Goal: Task Accomplishment & Management: Complete application form

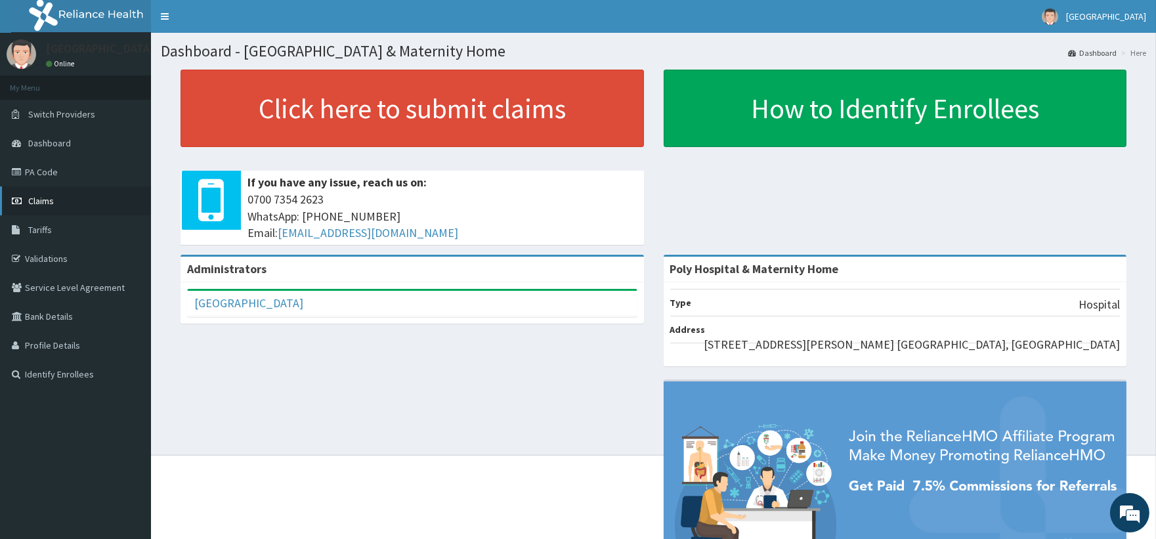
click at [54, 202] on link "Claims" at bounding box center [75, 200] width 151 height 29
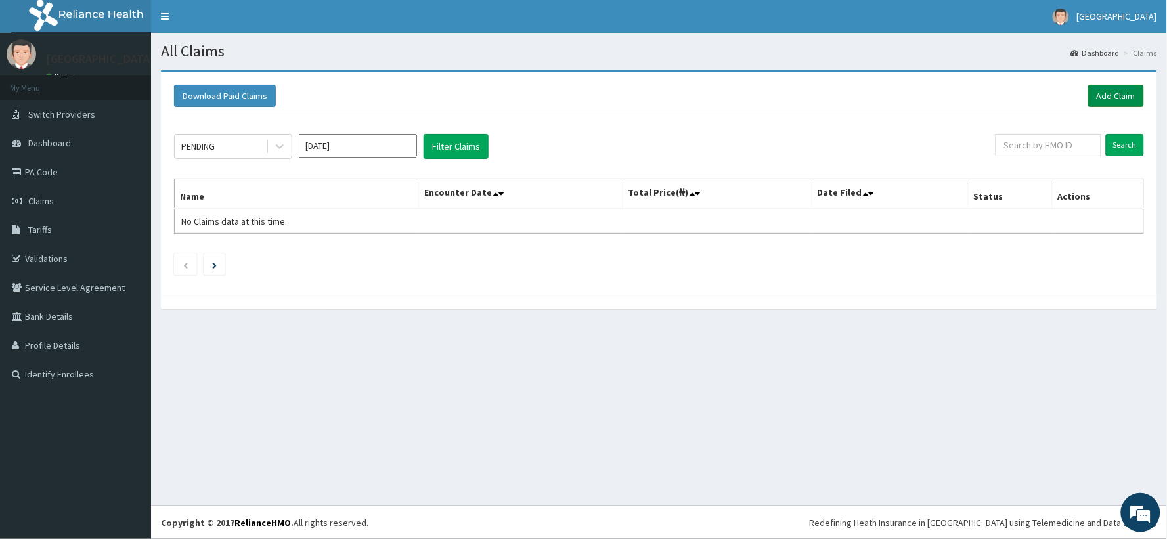
click at [1121, 93] on link "Add Claim" at bounding box center [1116, 96] width 56 height 22
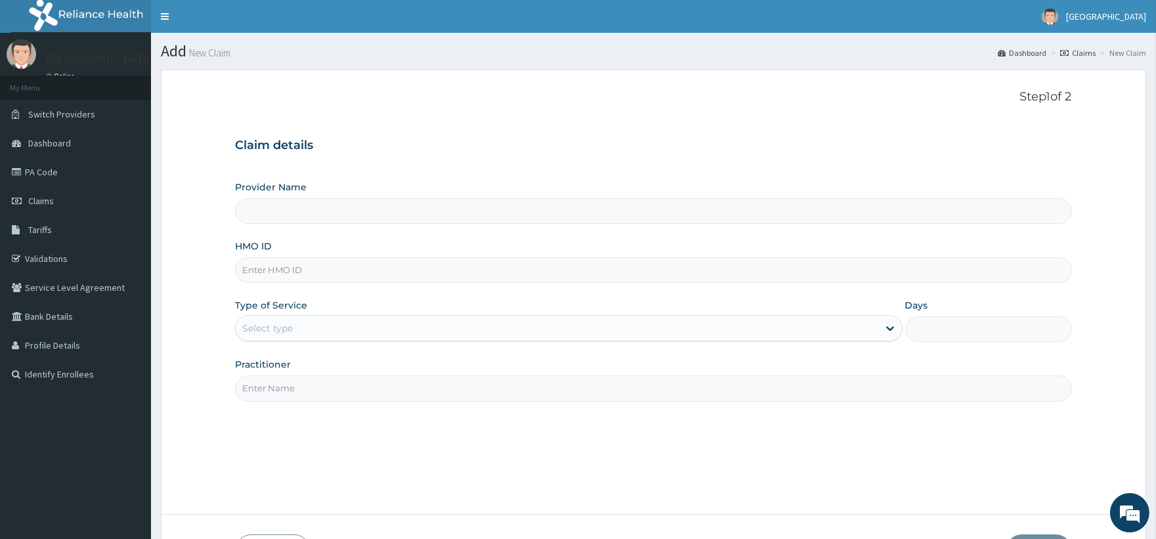
type input "Poly Hospital & Maternity Home"
click at [453, 265] on input "HMO ID" at bounding box center [653, 270] width 836 height 26
type input "TMT/10161/C"
click at [369, 334] on div "Select type" at bounding box center [557, 328] width 642 height 21
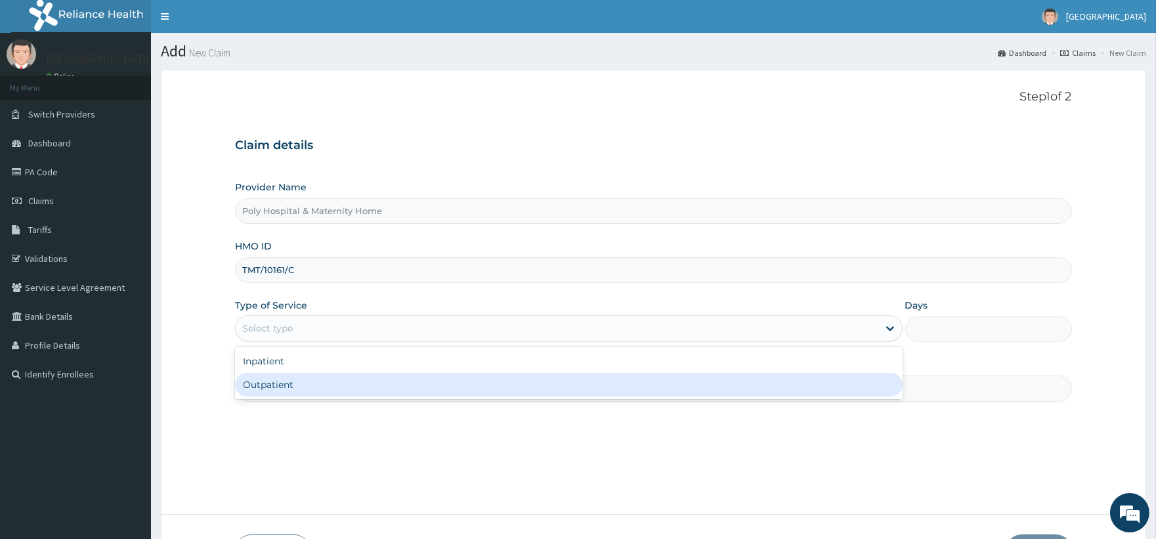
click at [333, 383] on div "Outpatient" at bounding box center [568, 385] width 667 height 24
type input "1"
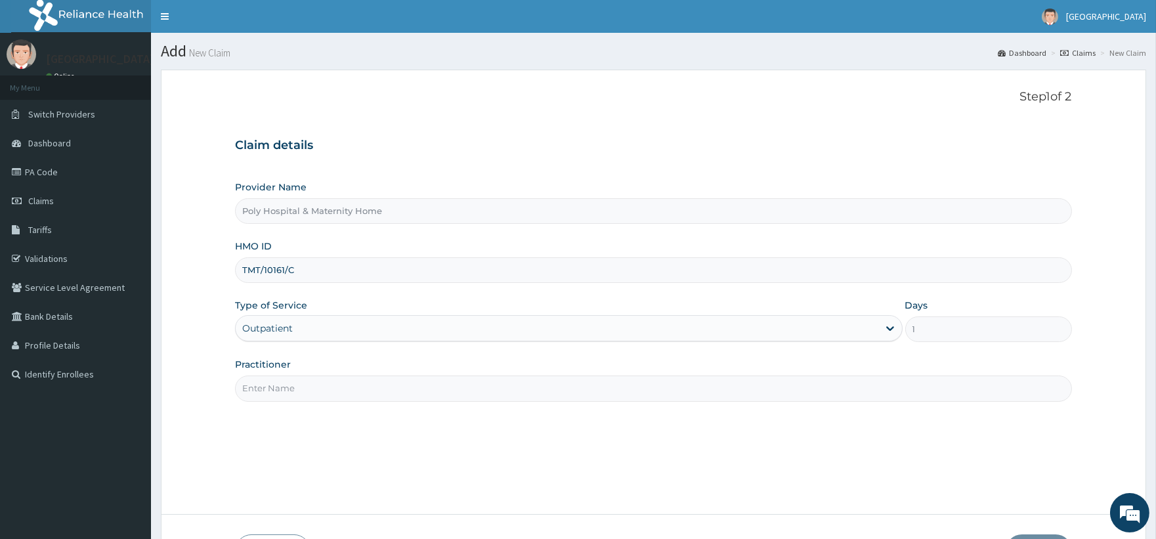
click at [328, 386] on input "Practitioner" at bounding box center [653, 389] width 836 height 26
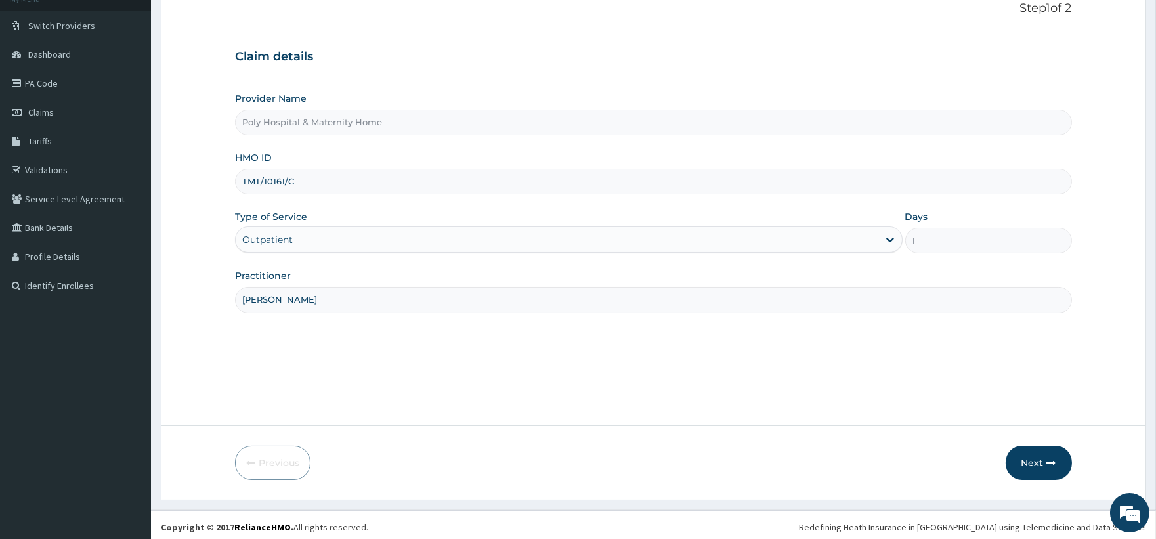
scroll to position [93, 0]
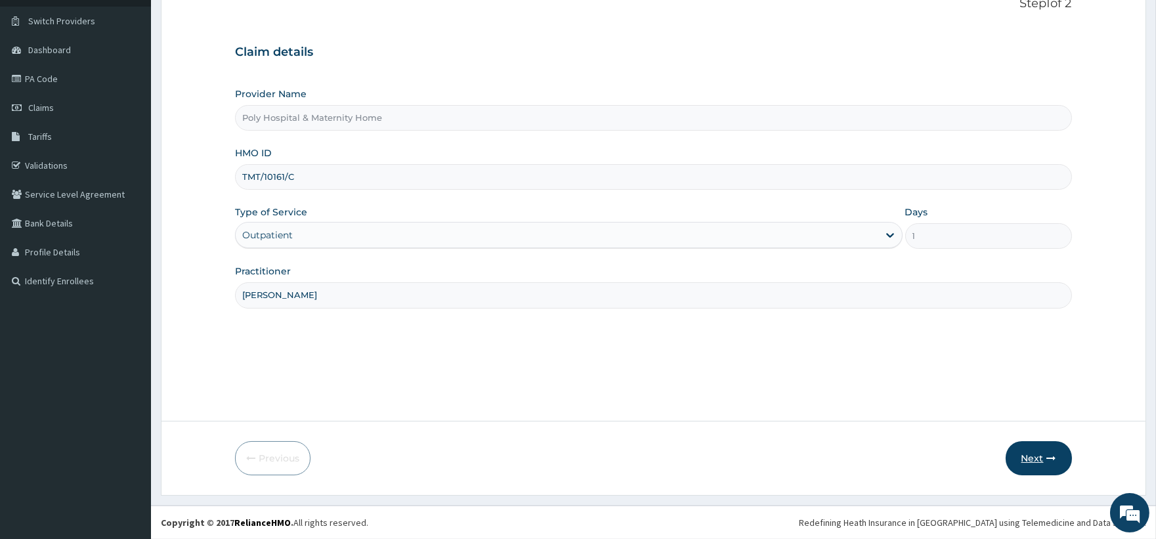
type input "DR AKUBO"
click at [1046, 464] on button "Next" at bounding box center [1039, 458] width 66 height 34
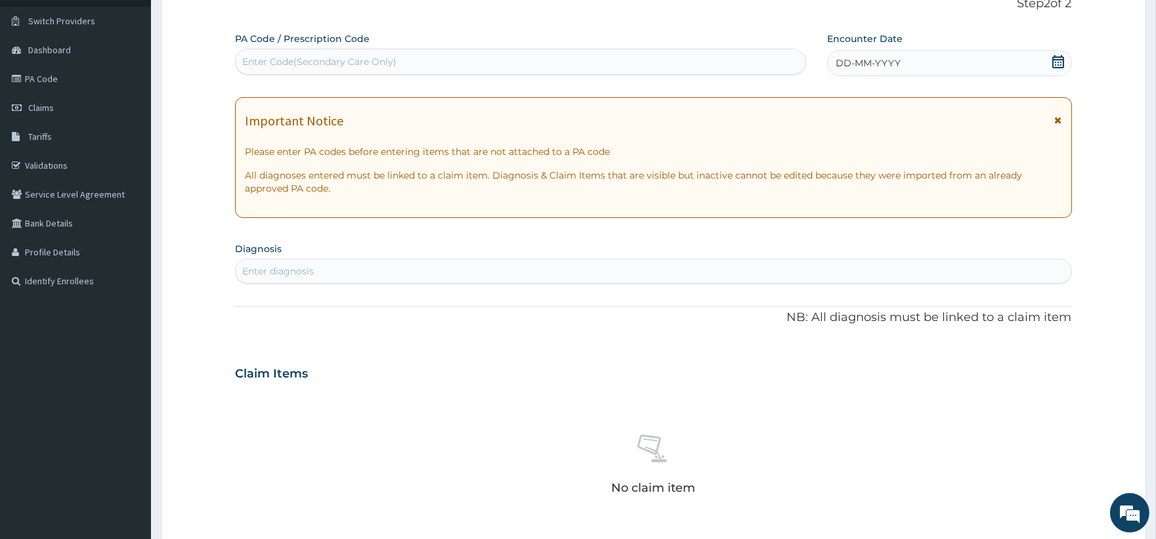
click at [1058, 119] on icon at bounding box center [1058, 120] width 7 height 9
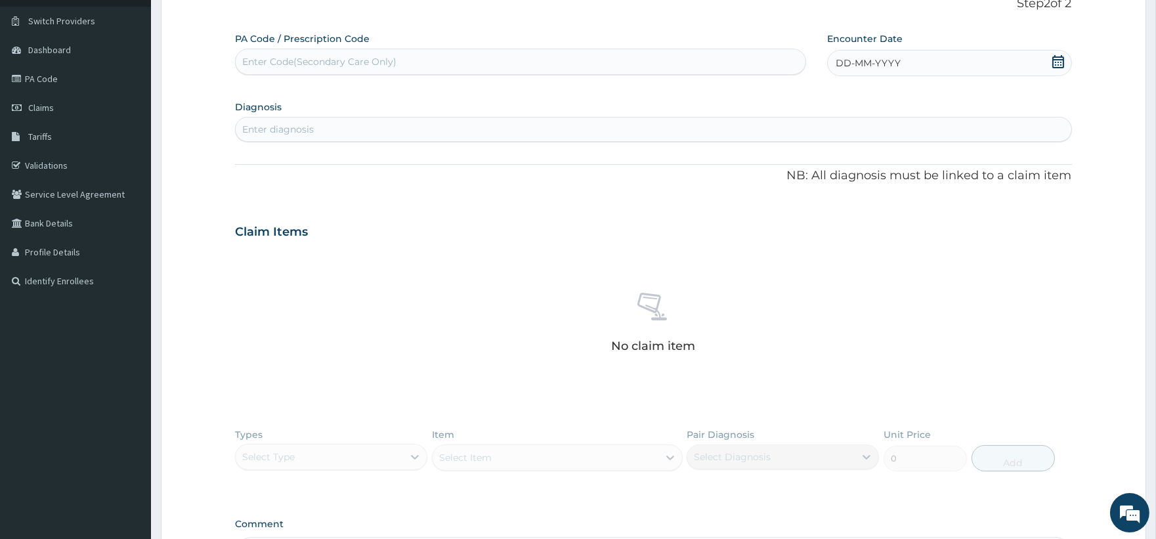
click at [1058, 62] on icon at bounding box center [1058, 61] width 13 height 13
click at [838, 185] on div "11" at bounding box center [836, 189] width 20 height 20
click at [594, 143] on div "PA Code / Prescription Code Enter Code(Secondary Care Only) Encounter Date 11-0…" at bounding box center [653, 301] width 836 height 538
click at [588, 137] on div "Enter diagnosis" at bounding box center [653, 129] width 835 height 21
type input "B"
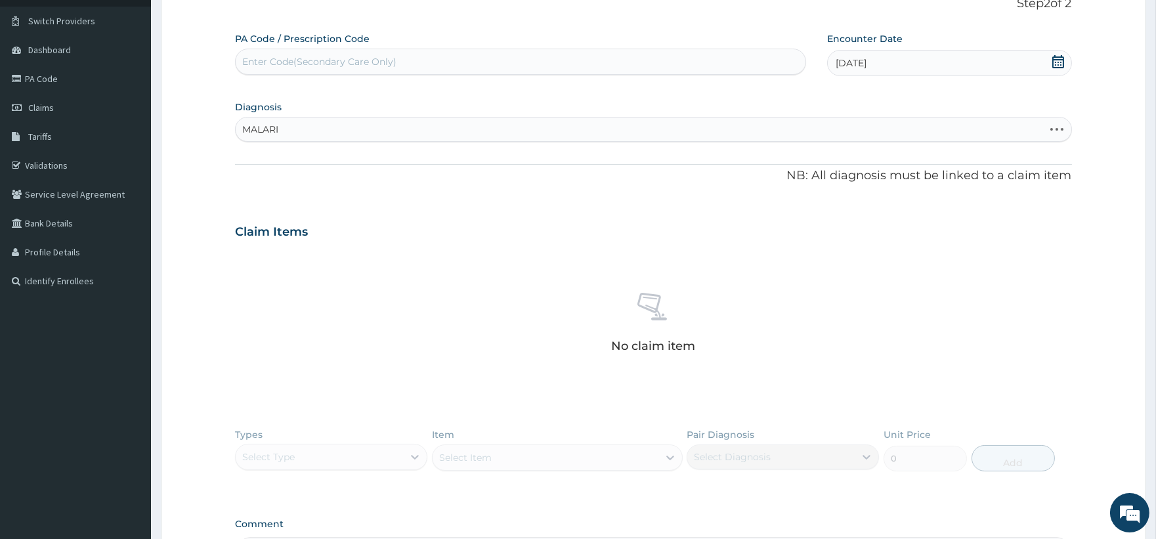
type input "MALARIA"
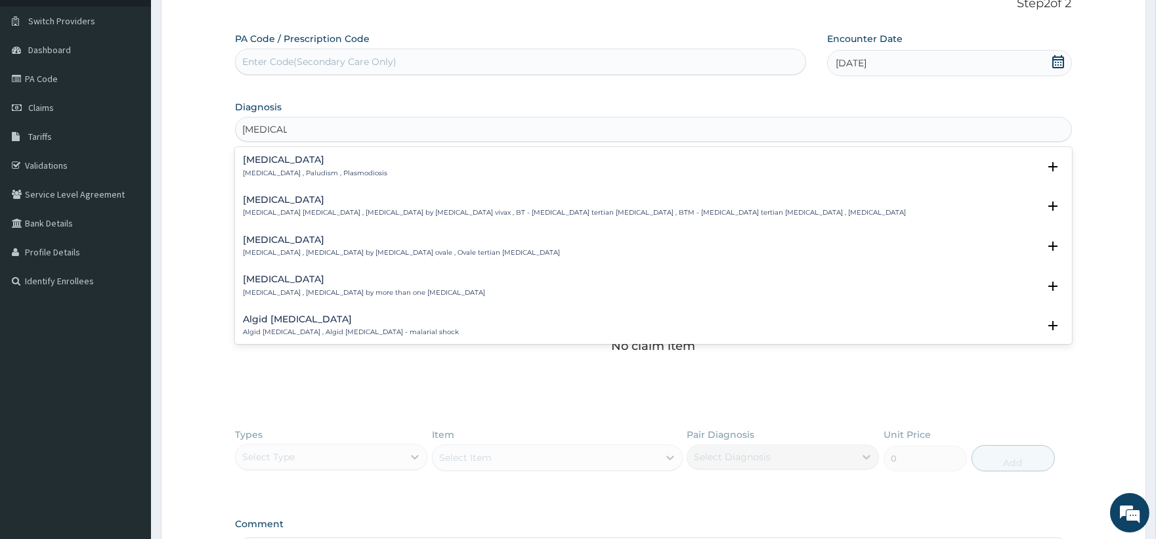
click at [300, 174] on p "Malaria , Paludism , Plasmodiosis" at bounding box center [315, 173] width 144 height 9
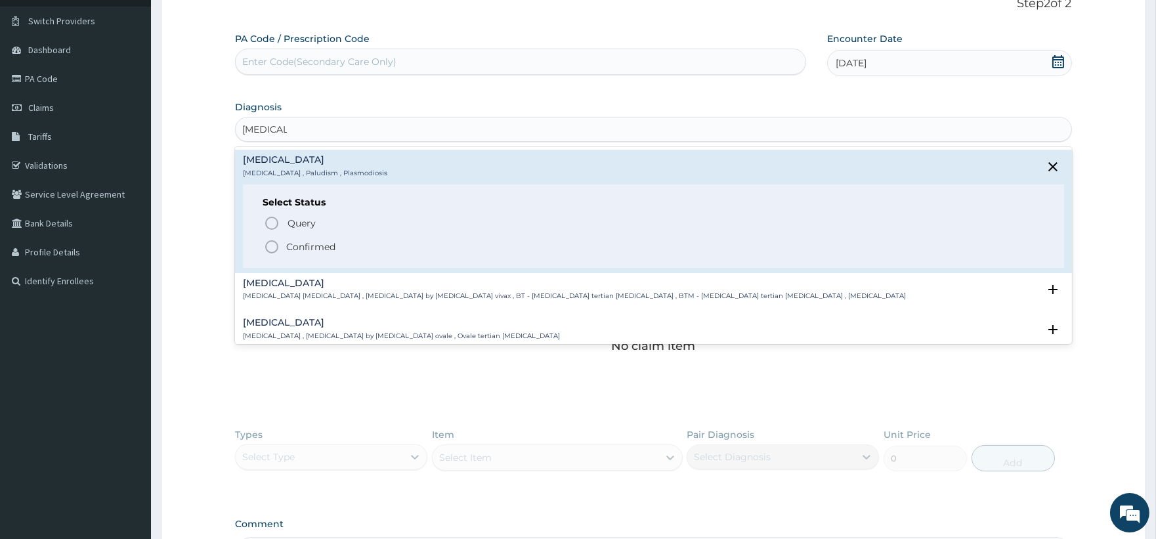
click at [298, 243] on p "Confirmed" at bounding box center [310, 246] width 49 height 13
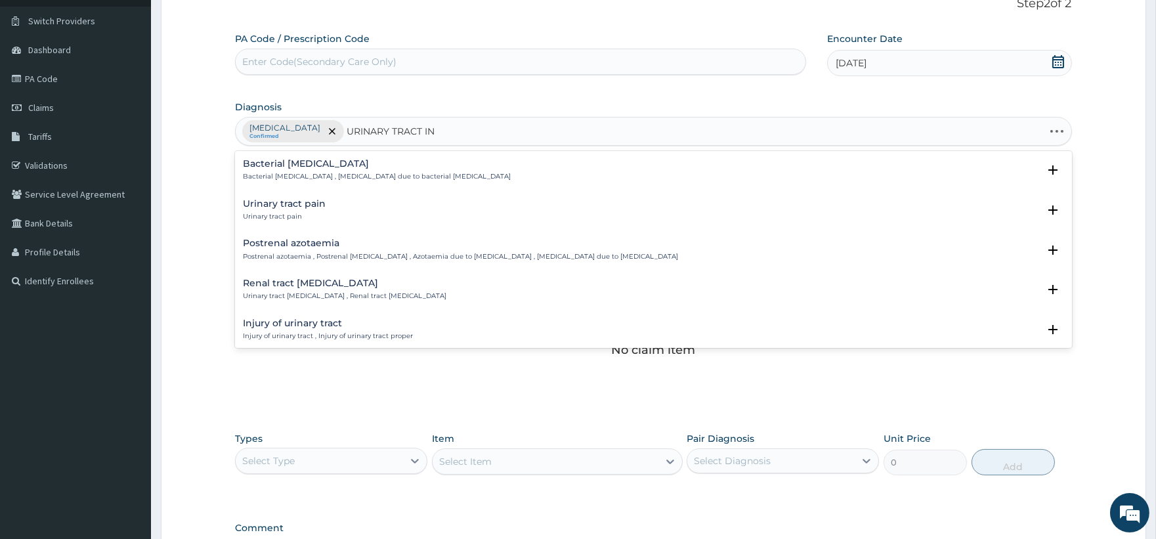
type input "URINARY TRACT INF"
click at [316, 287] on h4 "Upper urinary tract infection" at bounding box center [300, 283] width 114 height 10
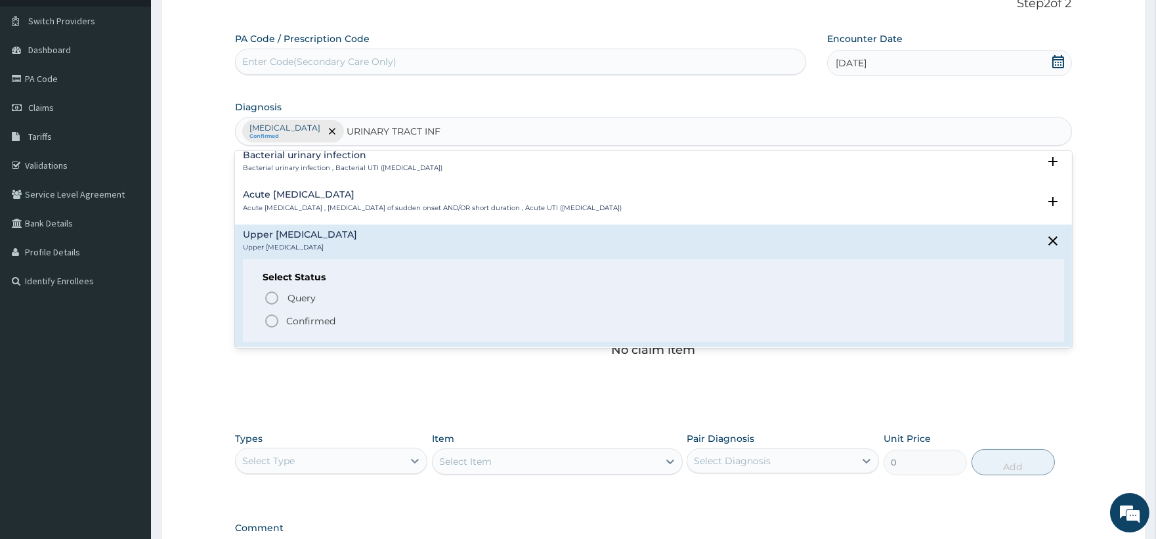
scroll to position [73, 0]
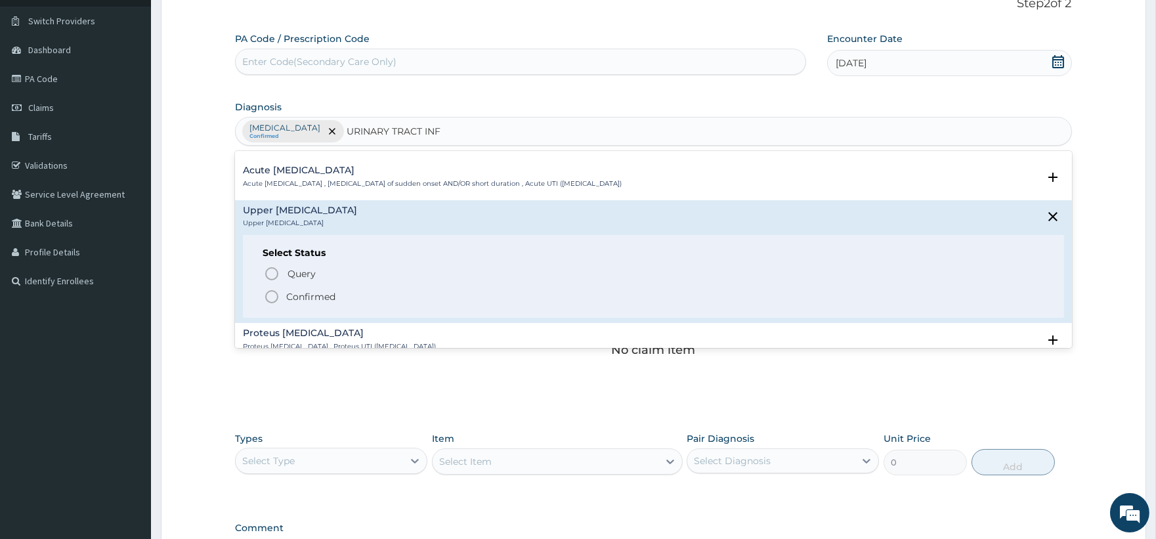
click at [309, 297] on p "Confirmed" at bounding box center [310, 296] width 49 height 13
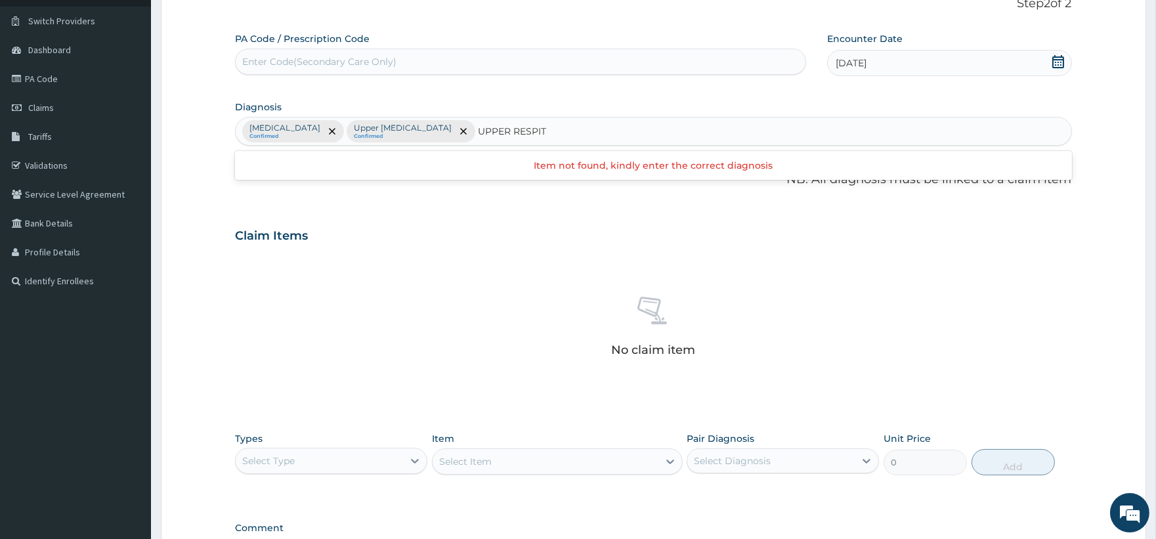
type input "UPPER RESPI"
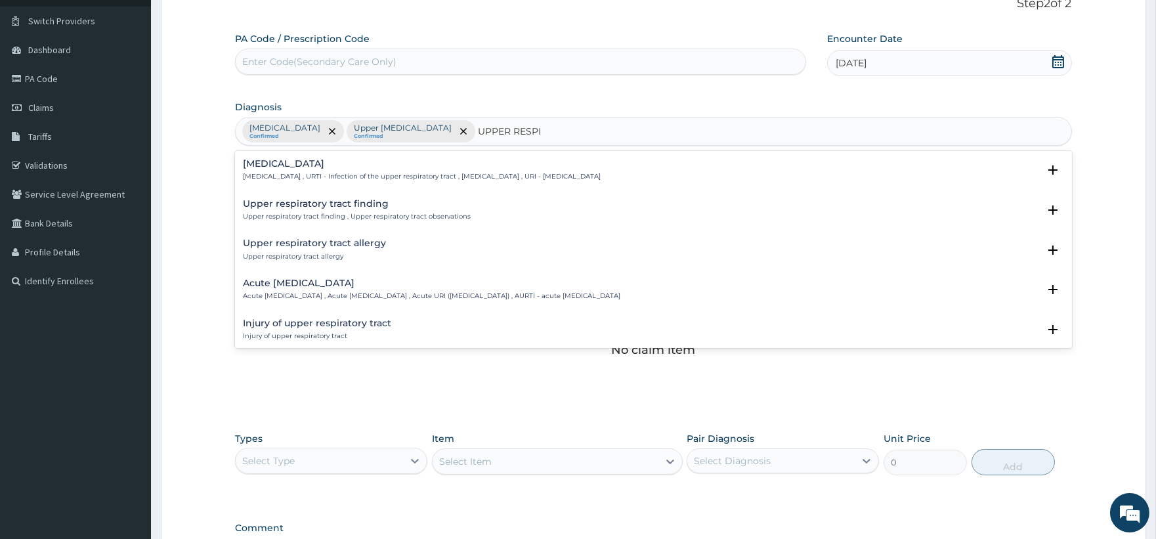
click at [294, 169] on div "Upper respiratory infection Upper respiratory infection , URTI - Infection of t…" at bounding box center [422, 170] width 358 height 23
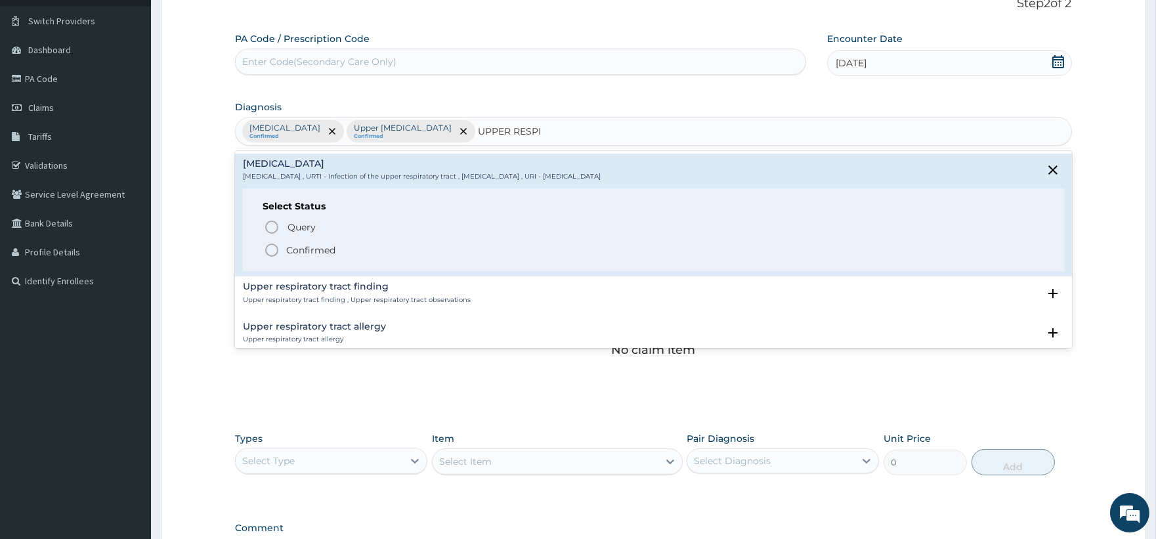
click at [315, 248] on p "Confirmed" at bounding box center [310, 250] width 49 height 13
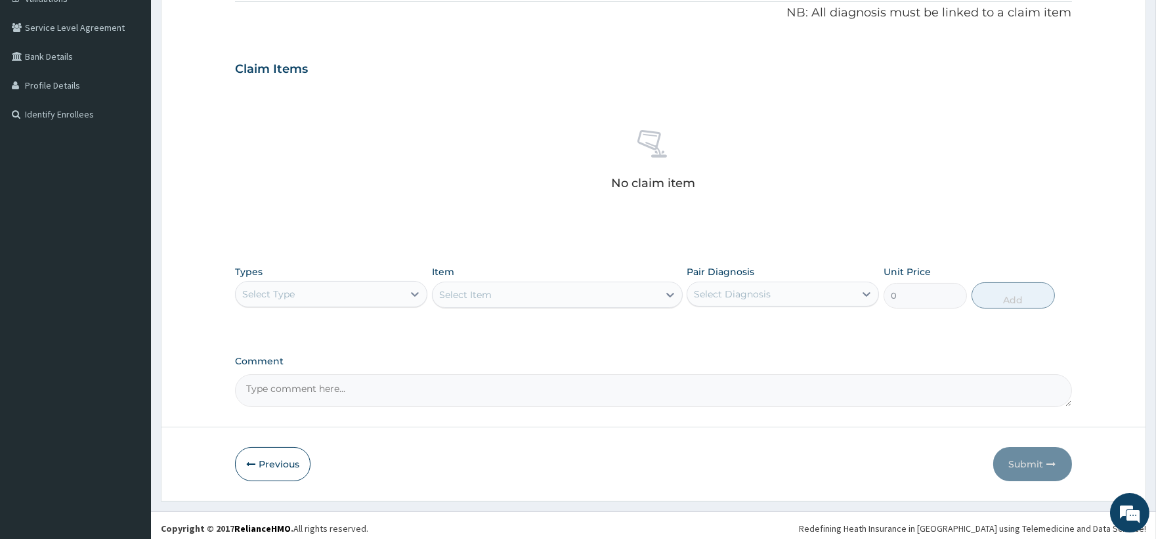
scroll to position [266, 0]
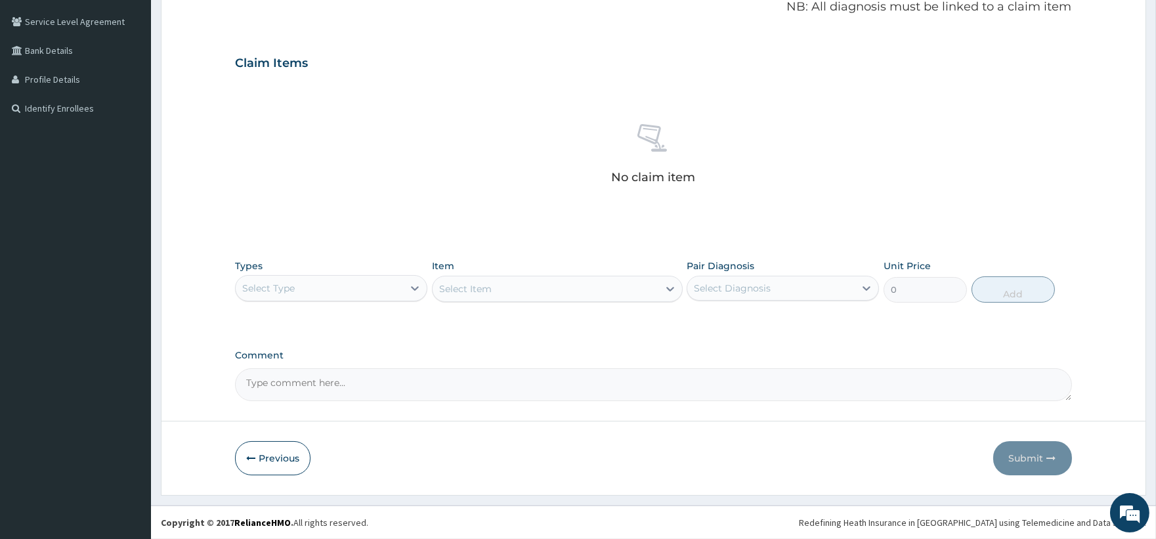
click at [339, 287] on div "Select Type" at bounding box center [319, 288] width 167 height 21
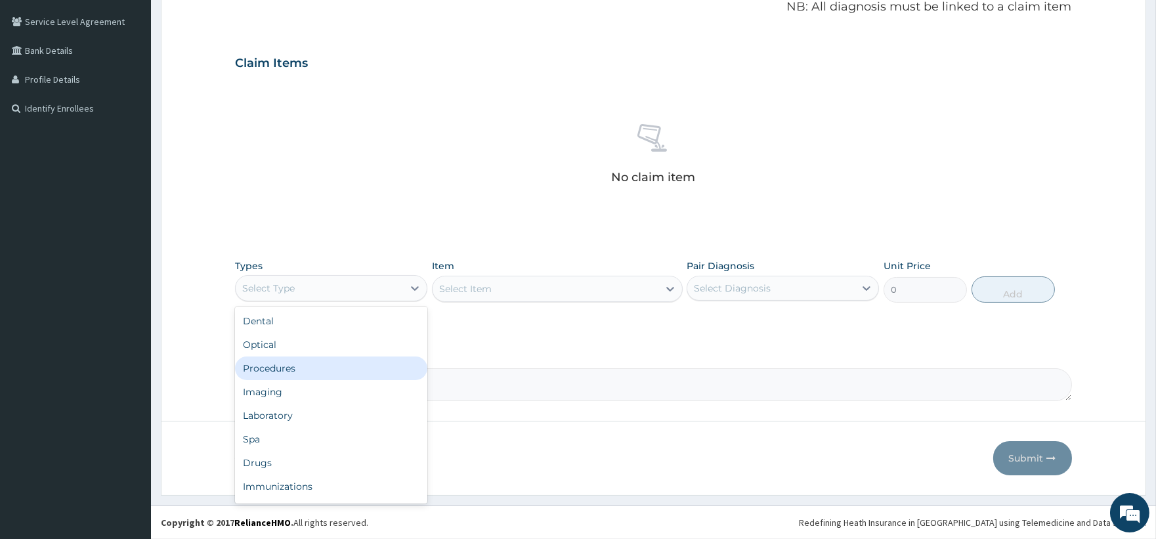
click at [326, 364] on div "Procedures" at bounding box center [331, 368] width 192 height 24
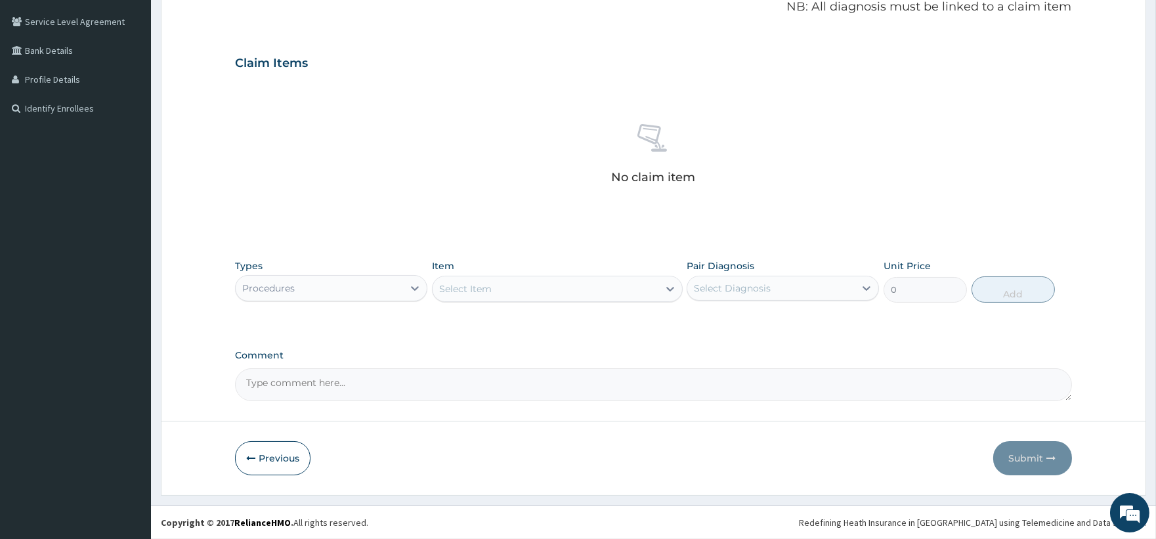
click at [487, 286] on div "Select Item" at bounding box center [465, 288] width 53 height 13
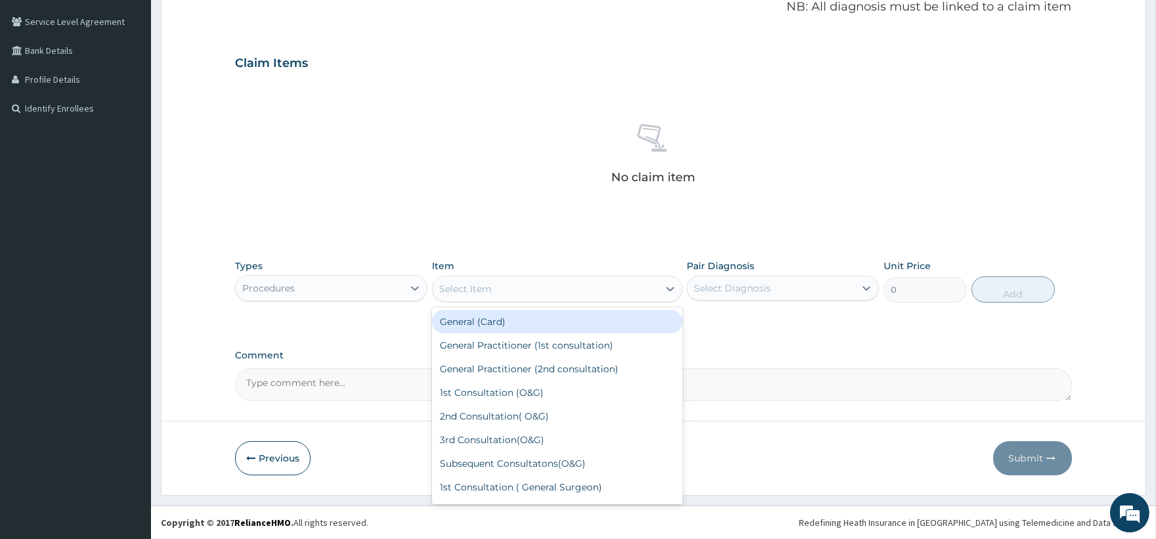
click at [497, 315] on div "General (Card)" at bounding box center [557, 322] width 251 height 24
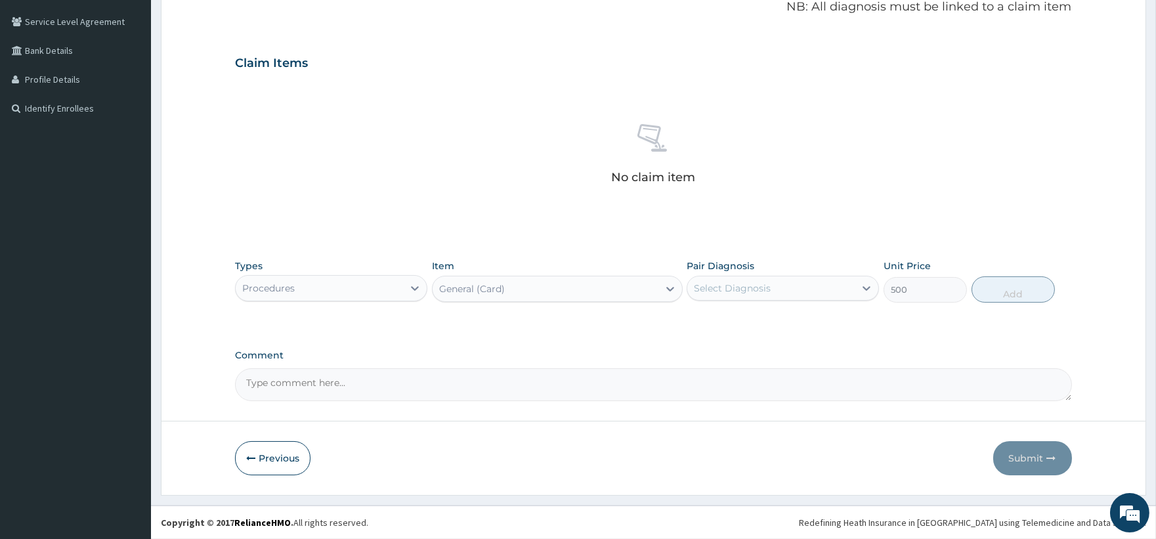
click at [488, 276] on div "General (Card)" at bounding box center [557, 289] width 251 height 26
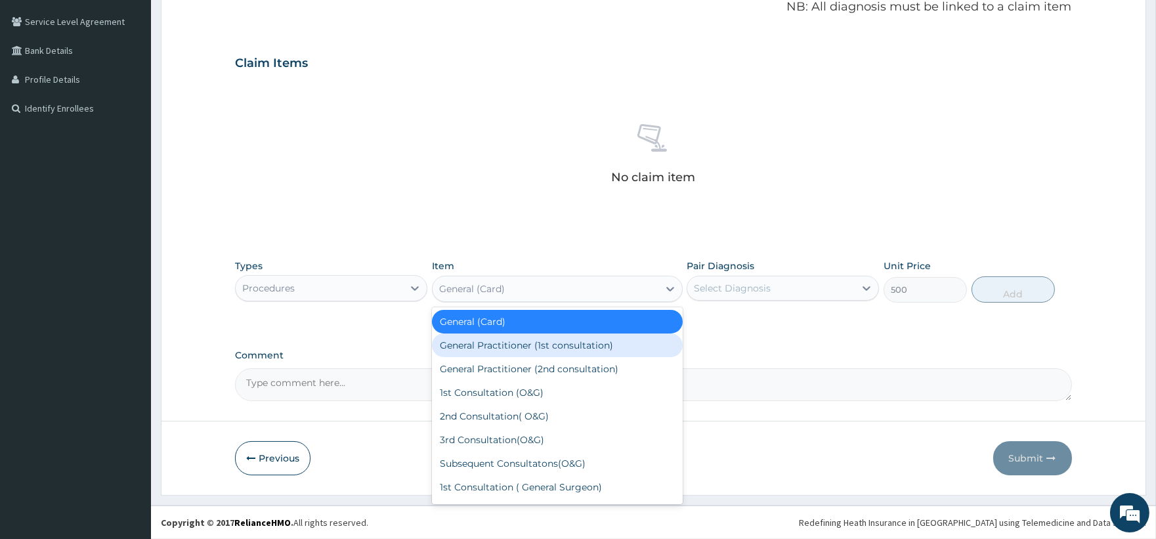
click at [508, 349] on div "General Practitioner (1st consultation)" at bounding box center [557, 346] width 251 height 24
type input "1500"
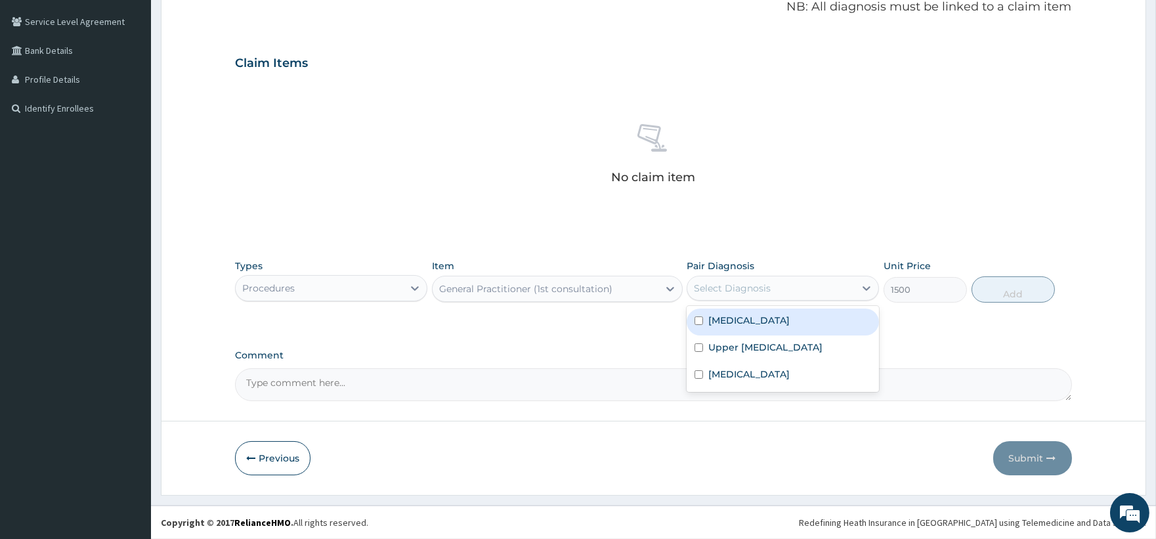
click at [693, 296] on div "Select Diagnosis" at bounding box center [770, 288] width 167 height 21
click at [714, 320] on label "Malaria" at bounding box center [748, 320] width 81 height 13
checkbox input "true"
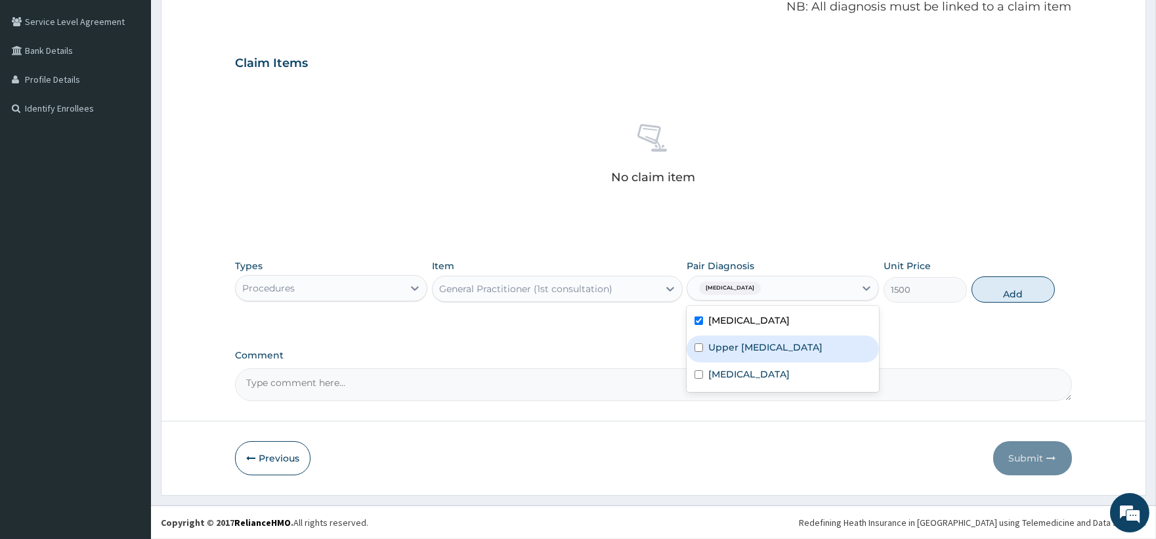
click at [725, 345] on label "Upper urinary tract infection" at bounding box center [765, 347] width 114 height 13
checkbox input "true"
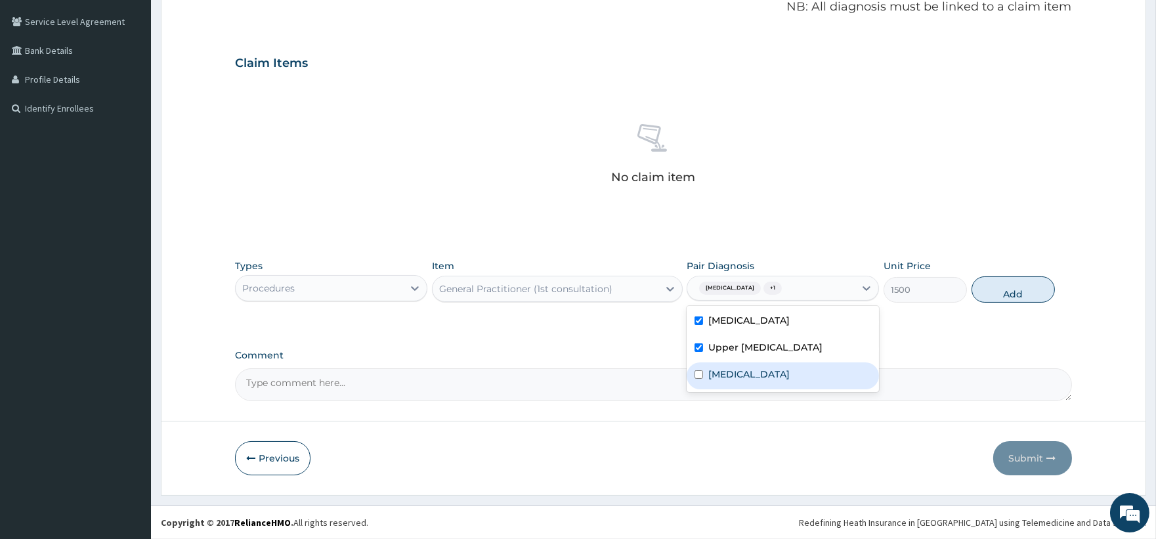
click at [727, 378] on label "Upper respiratory infection" at bounding box center [748, 374] width 81 height 13
checkbox input "true"
click at [1022, 297] on button "Add" at bounding box center [1013, 289] width 83 height 26
type input "0"
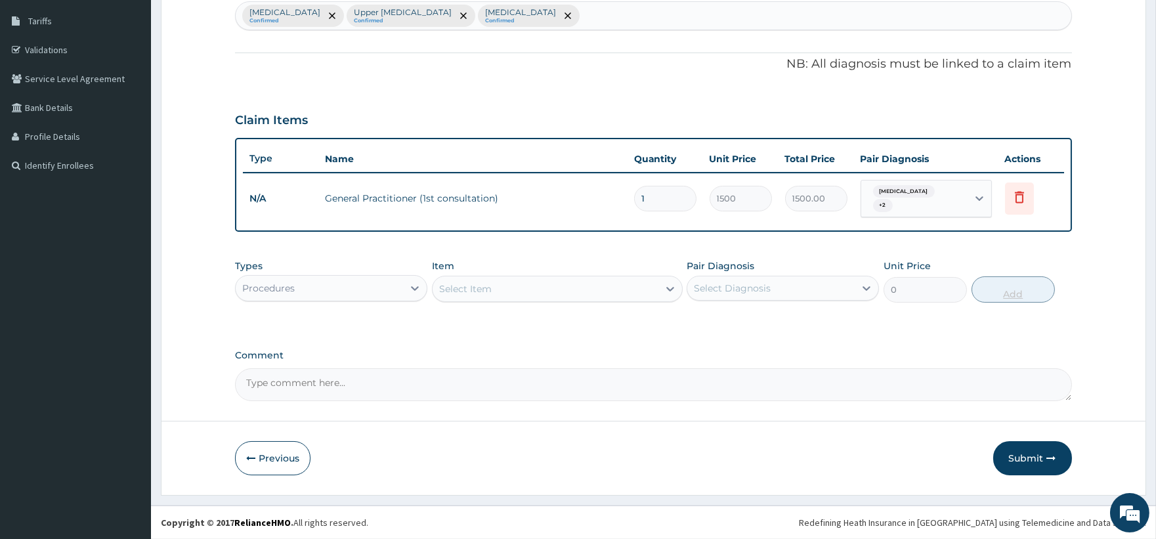
scroll to position [202, 0]
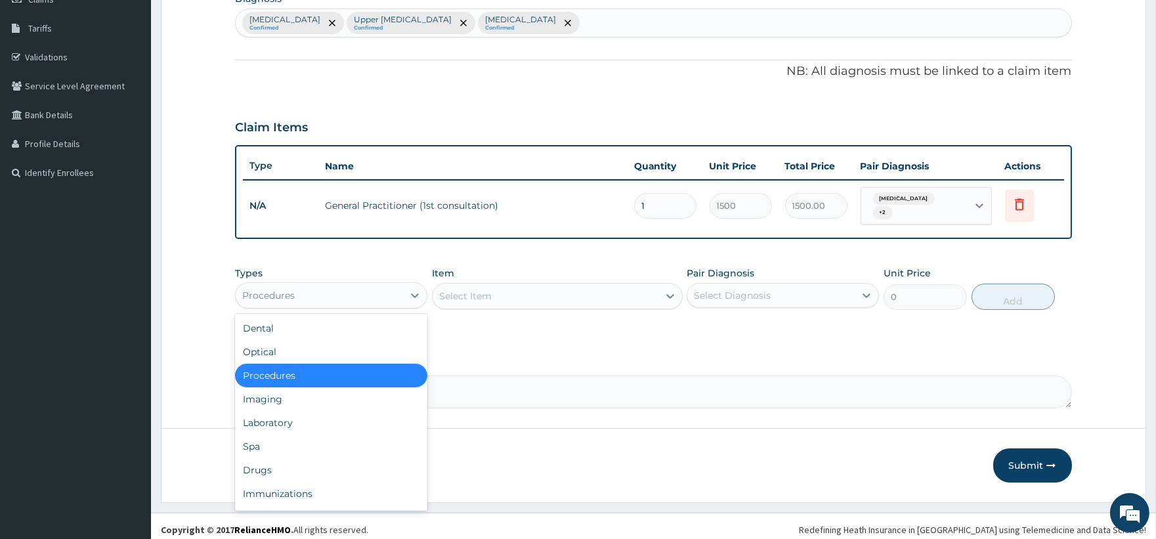
click at [309, 285] on div "Procedures" at bounding box center [319, 295] width 167 height 21
click at [303, 415] on div "Laboratory" at bounding box center [331, 423] width 192 height 24
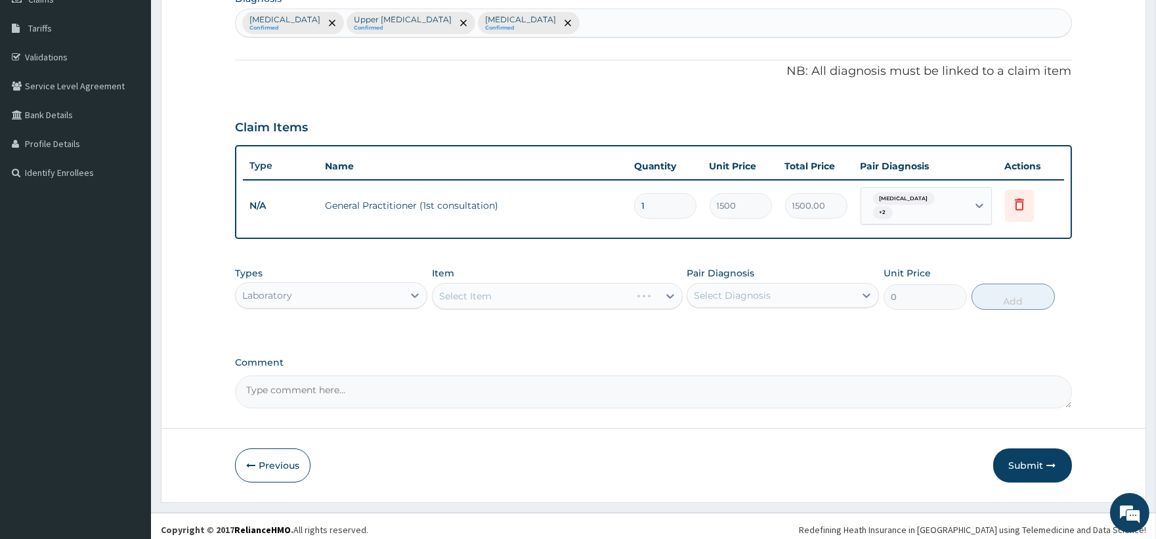
click at [483, 291] on div "Select Item" at bounding box center [557, 296] width 251 height 26
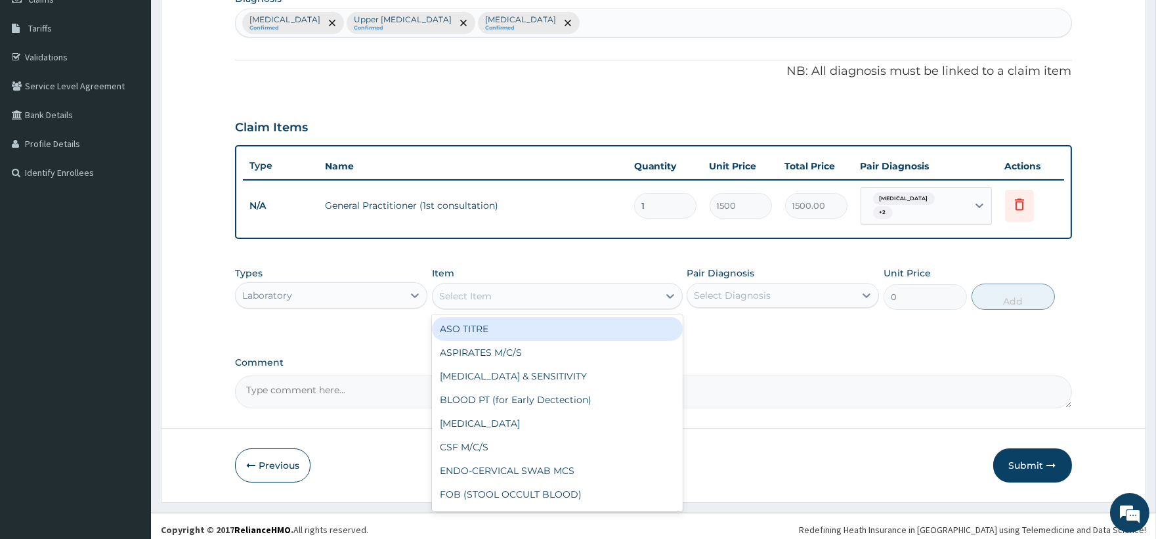
click at [483, 291] on div "Select Item" at bounding box center [465, 296] width 53 height 13
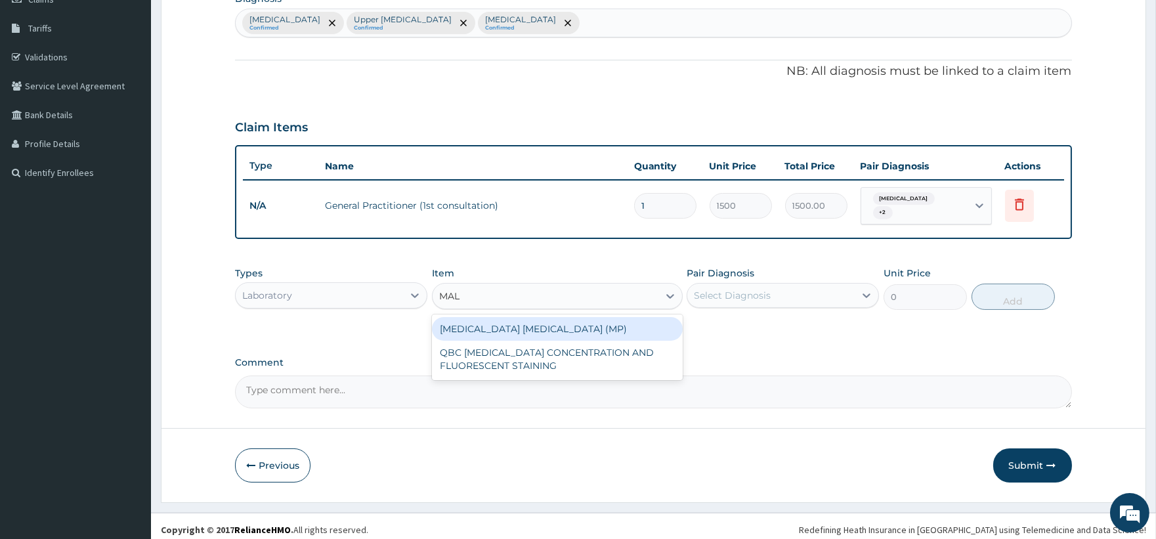
type input "MALA"
type input "560"
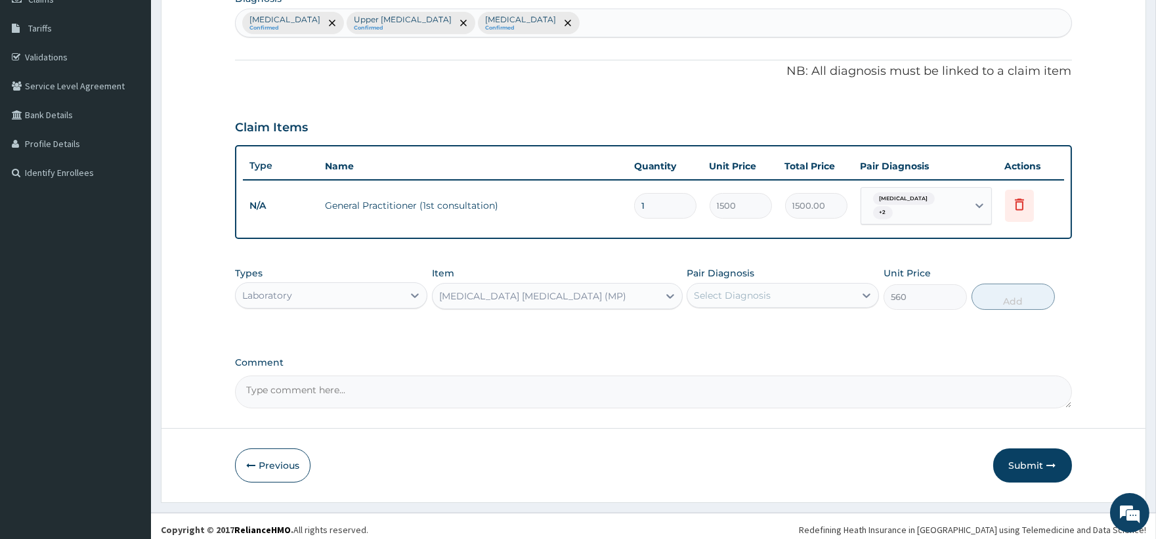
click at [725, 289] on div "Select Diagnosis" at bounding box center [732, 295] width 77 height 13
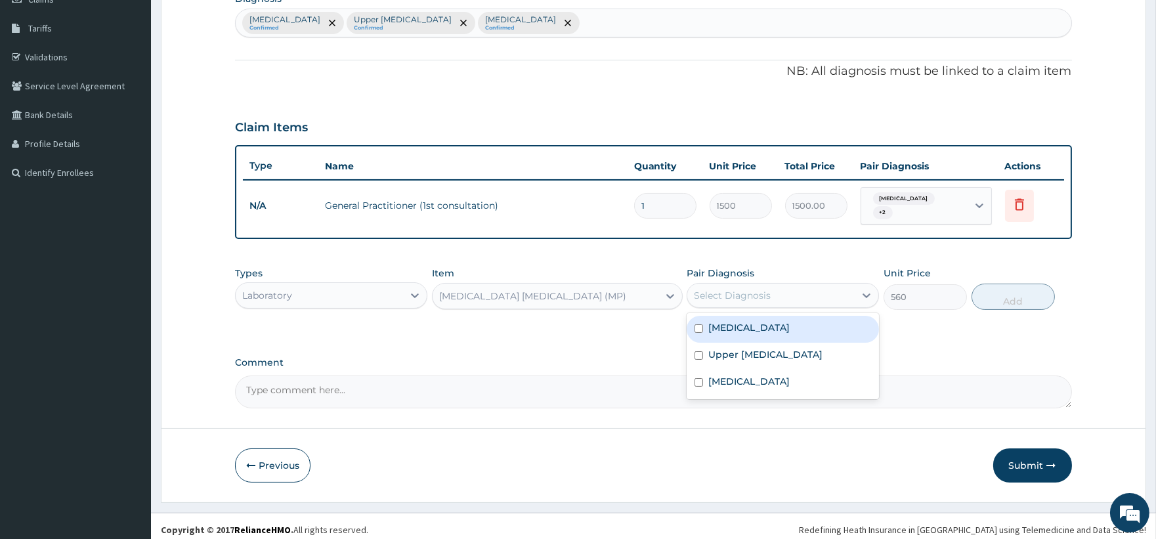
click at [729, 322] on label "Malaria" at bounding box center [748, 327] width 81 height 13
checkbox input "true"
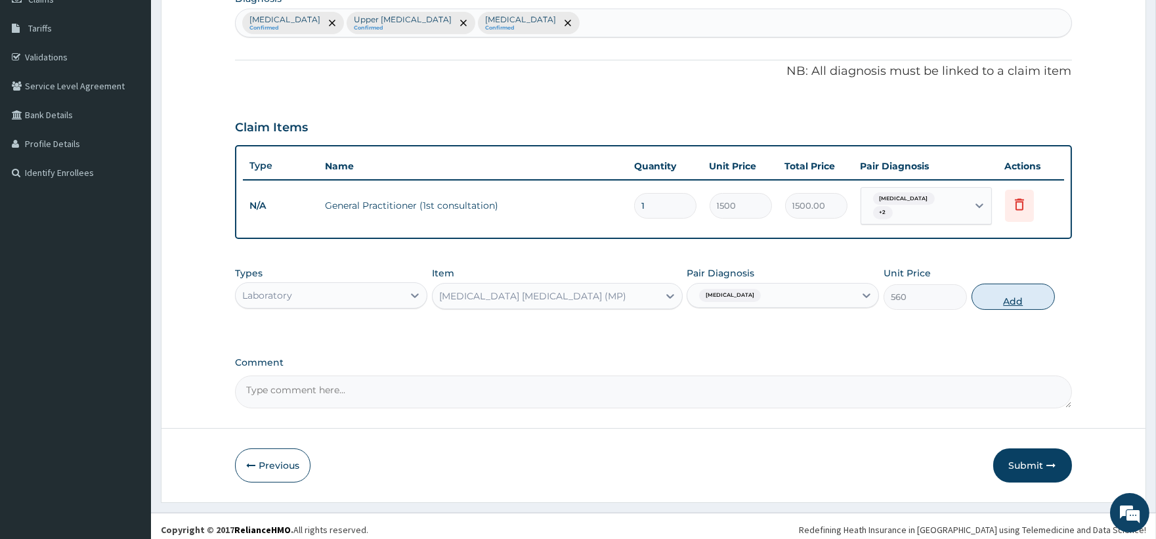
click at [1021, 294] on button "Add" at bounding box center [1013, 297] width 83 height 26
type input "0"
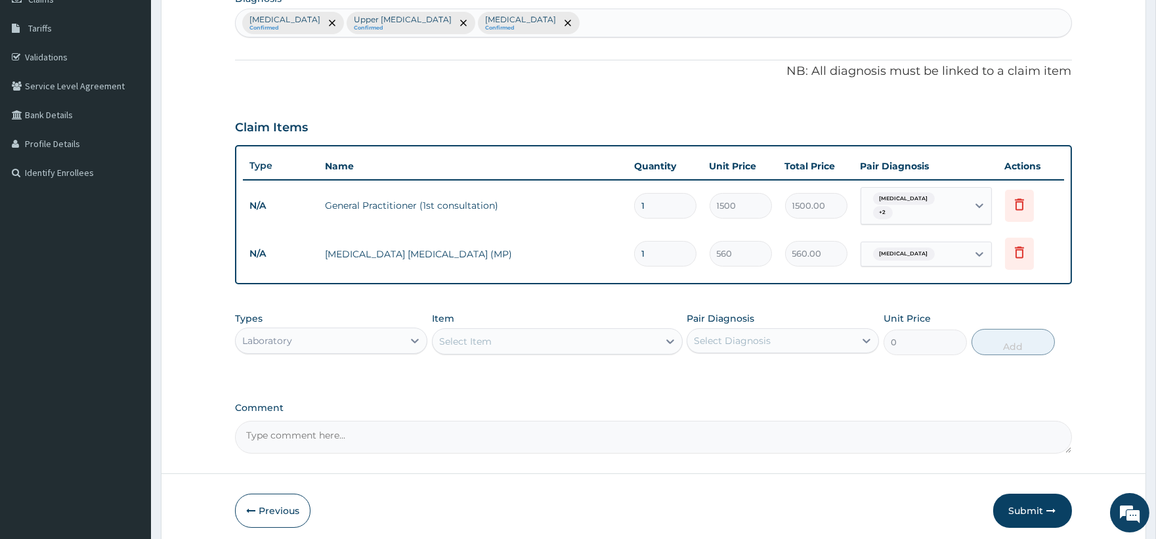
click at [477, 336] on div "Select Item" at bounding box center [465, 341] width 53 height 13
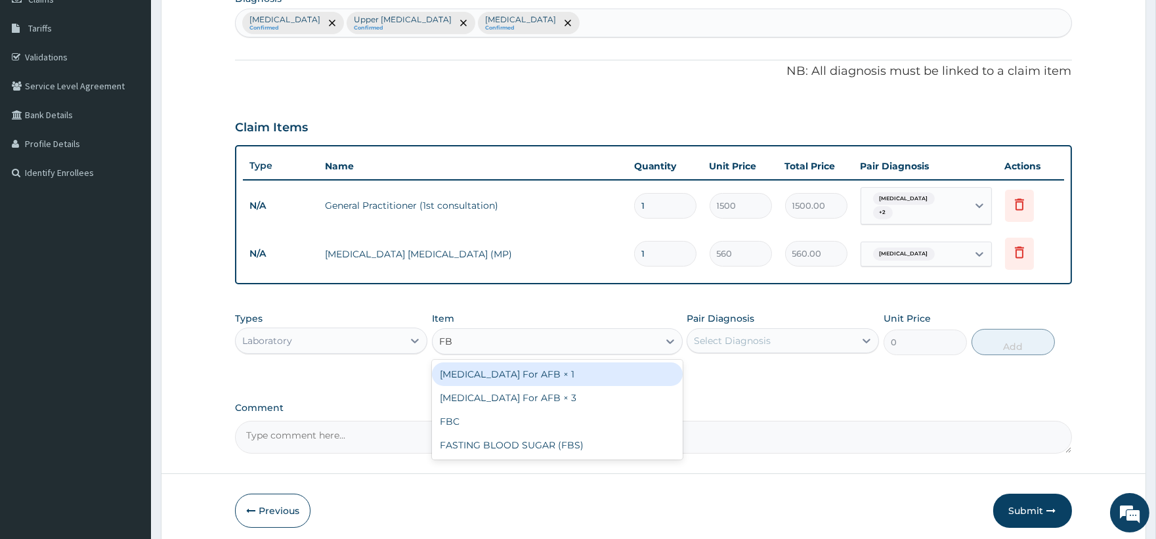
type input "FBC"
type input "1600"
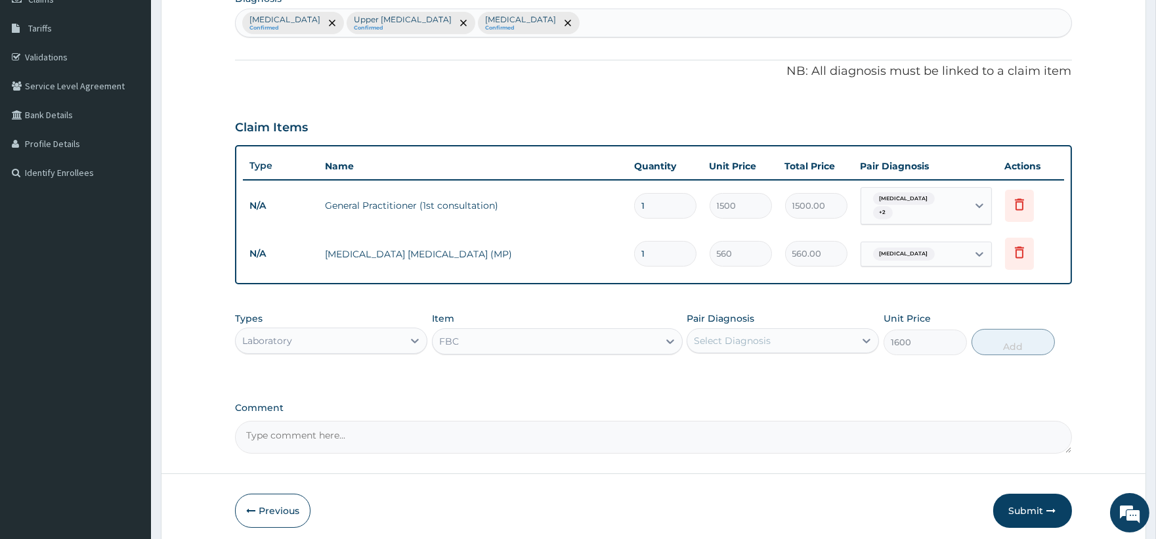
click at [689, 25] on div "Malaria Confirmed Upper urinary tract infection Confirmed Upper respiratory inf…" at bounding box center [653, 23] width 835 height 28
type input "SEPSIS"
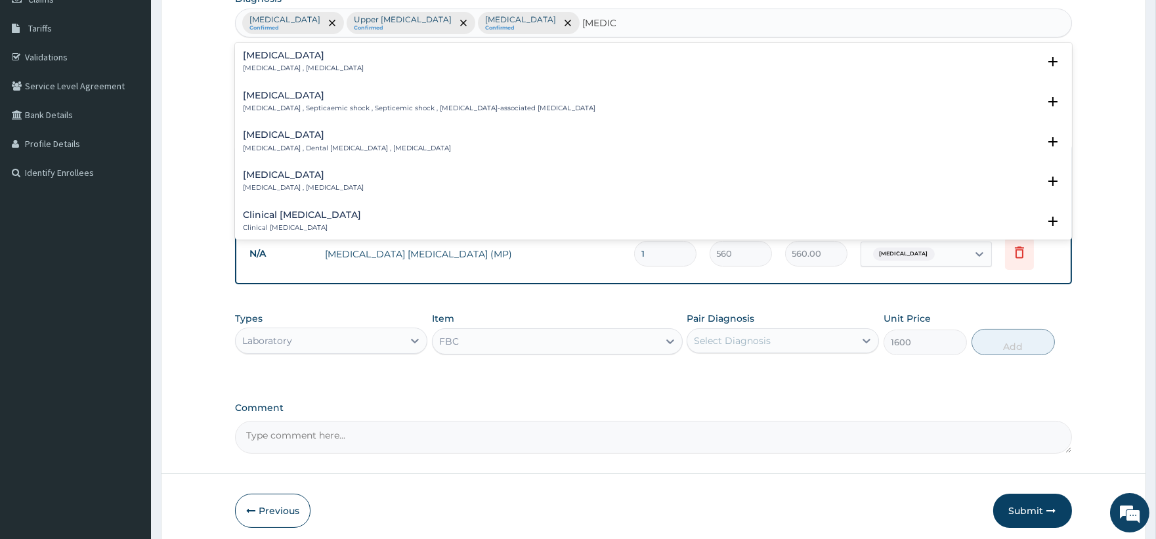
click at [269, 66] on p "Systemic infection , Sepsis" at bounding box center [303, 68] width 121 height 9
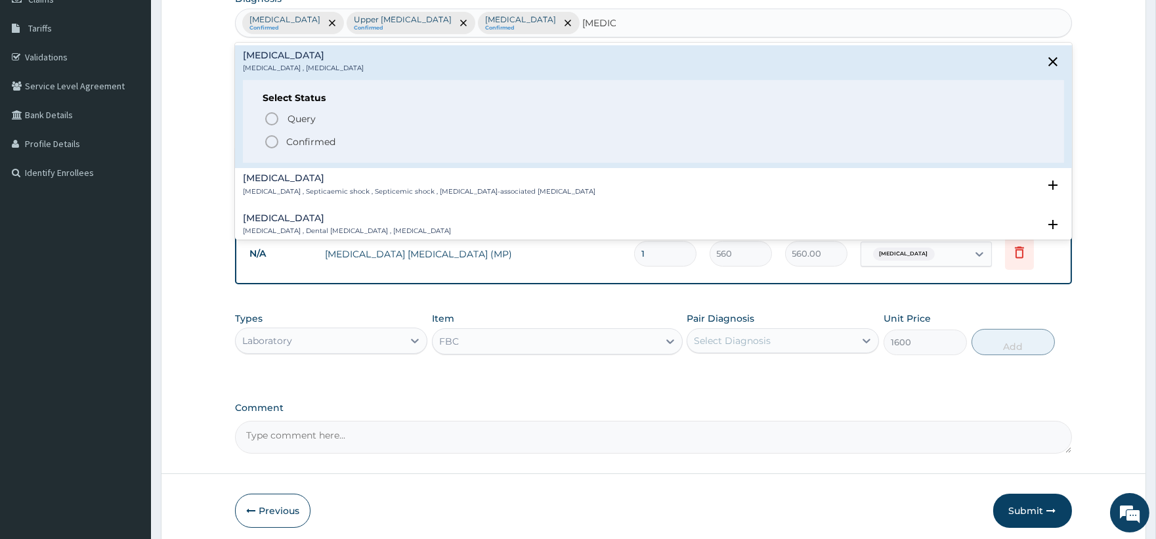
click at [291, 142] on p "Confirmed" at bounding box center [310, 141] width 49 height 13
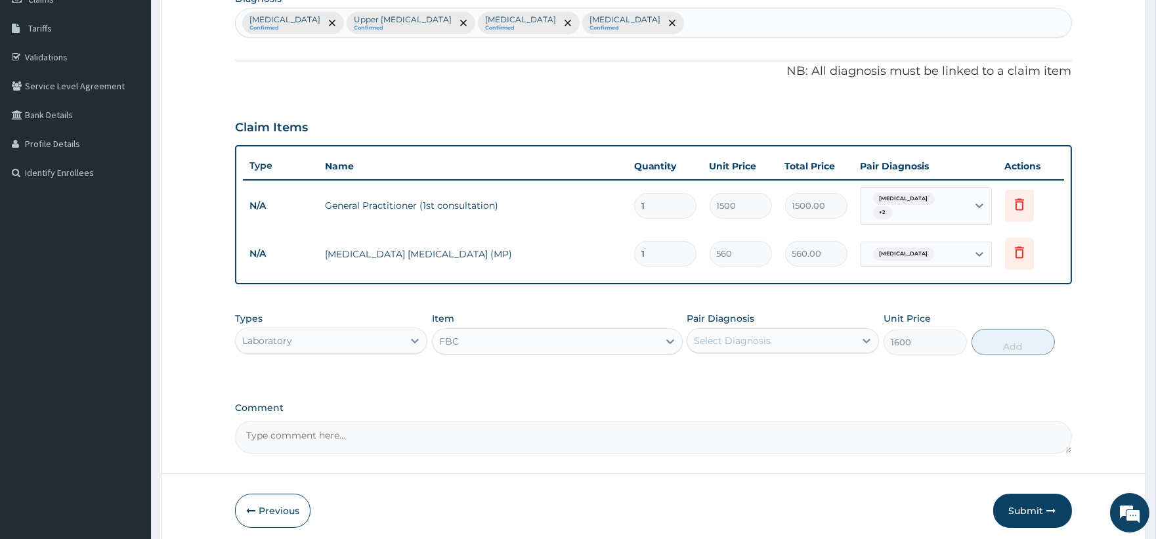
scroll to position [248, 0]
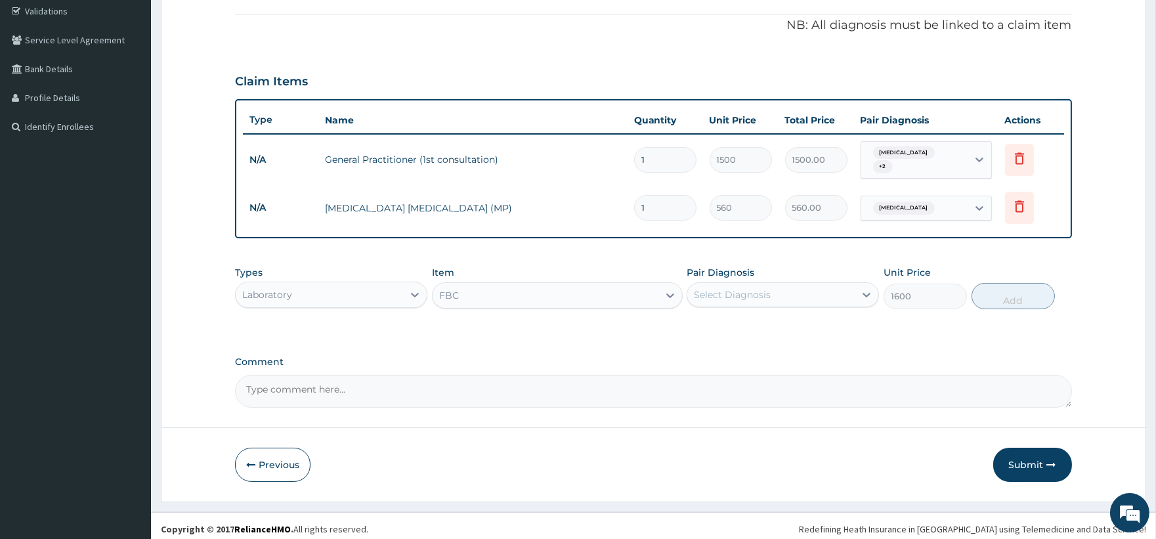
click at [725, 288] on div "Select Diagnosis" at bounding box center [732, 294] width 77 height 13
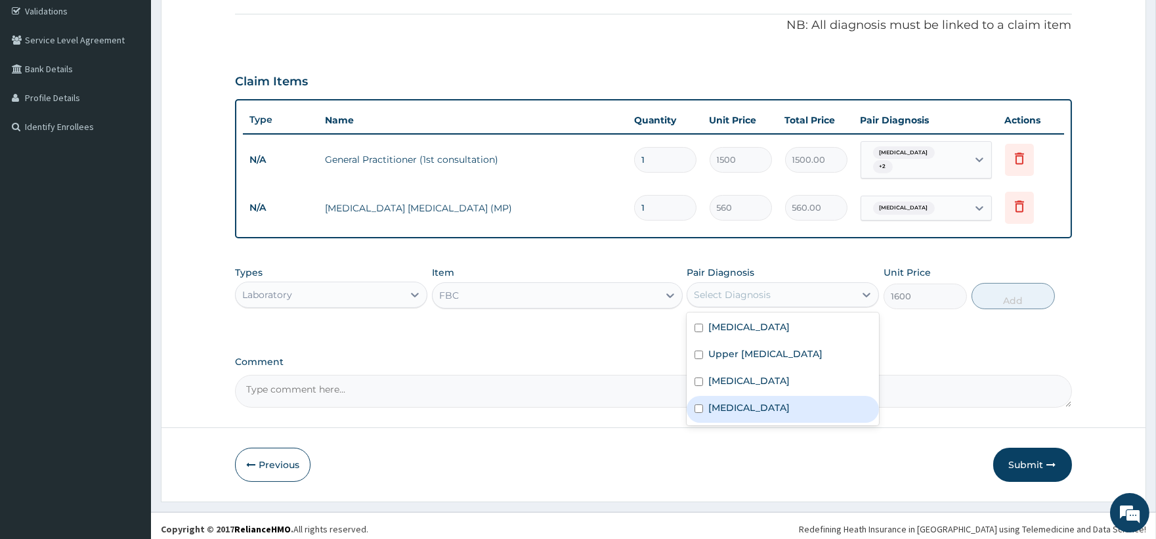
click at [747, 399] on div "Sepsis" at bounding box center [783, 409] width 192 height 27
checkbox input "true"
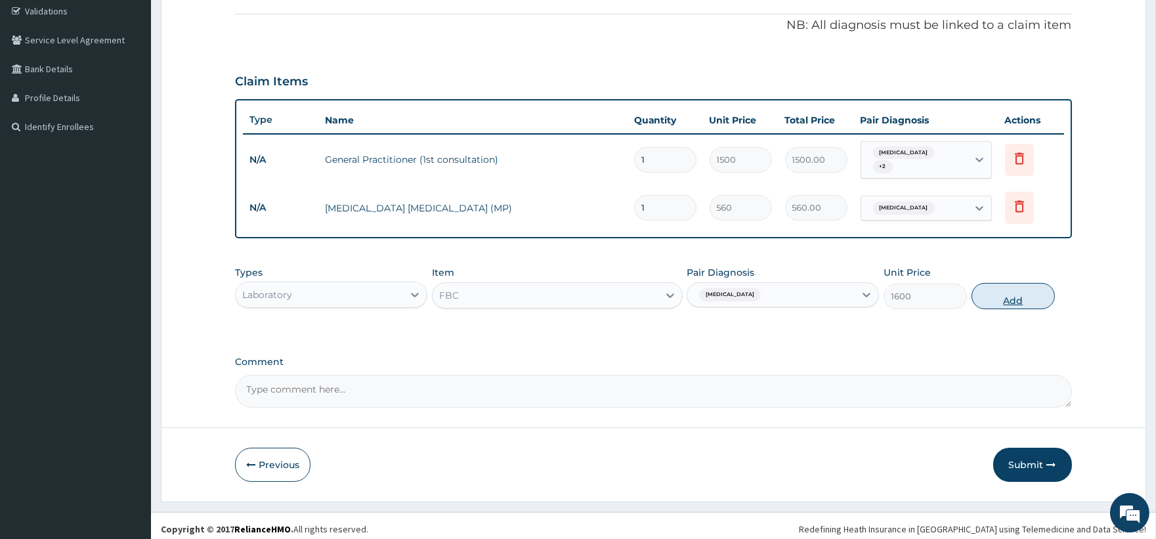
click at [1020, 297] on button "Add" at bounding box center [1013, 296] width 83 height 26
type input "0"
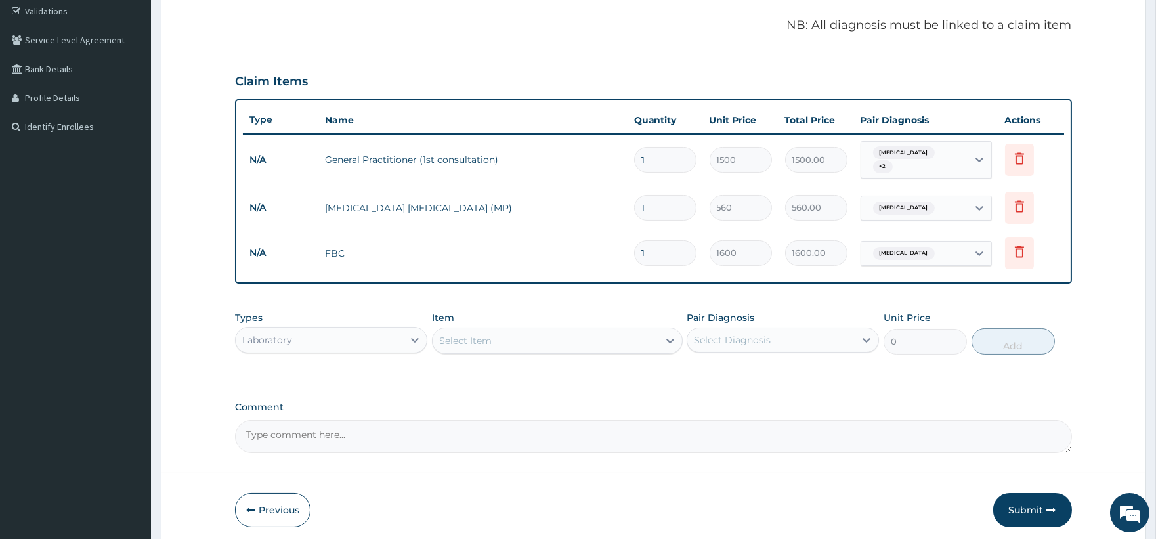
scroll to position [293, 0]
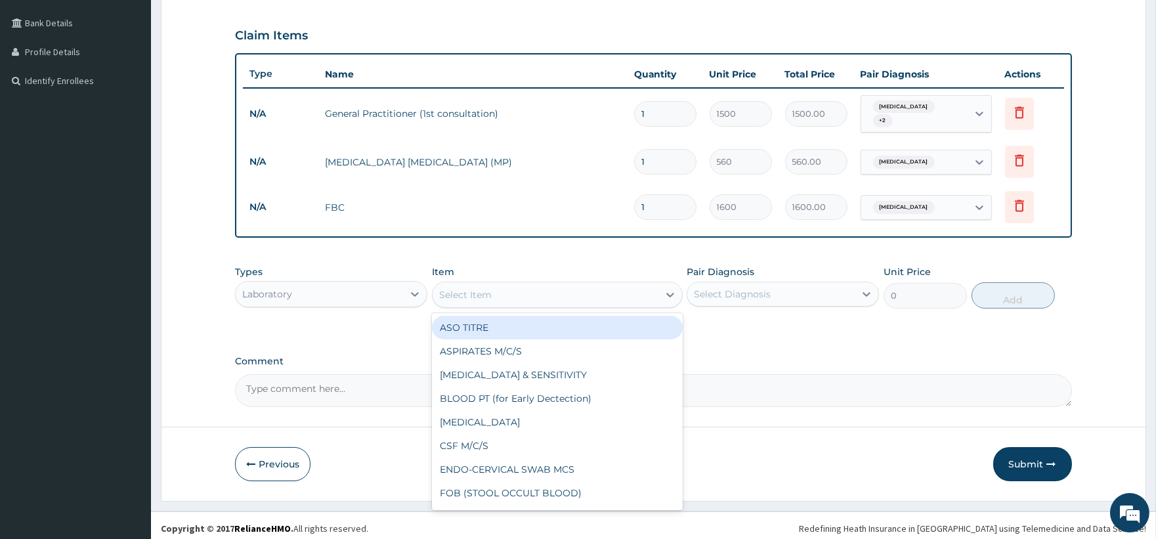
click at [501, 286] on div "Select Item" at bounding box center [546, 294] width 226 height 21
type input "URINA"
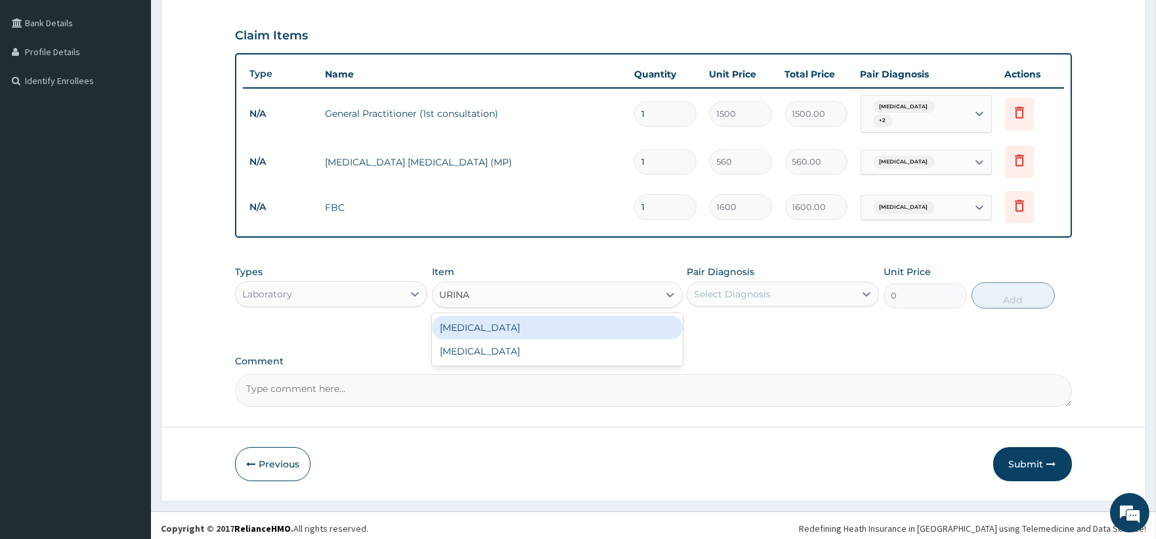
type input "400"
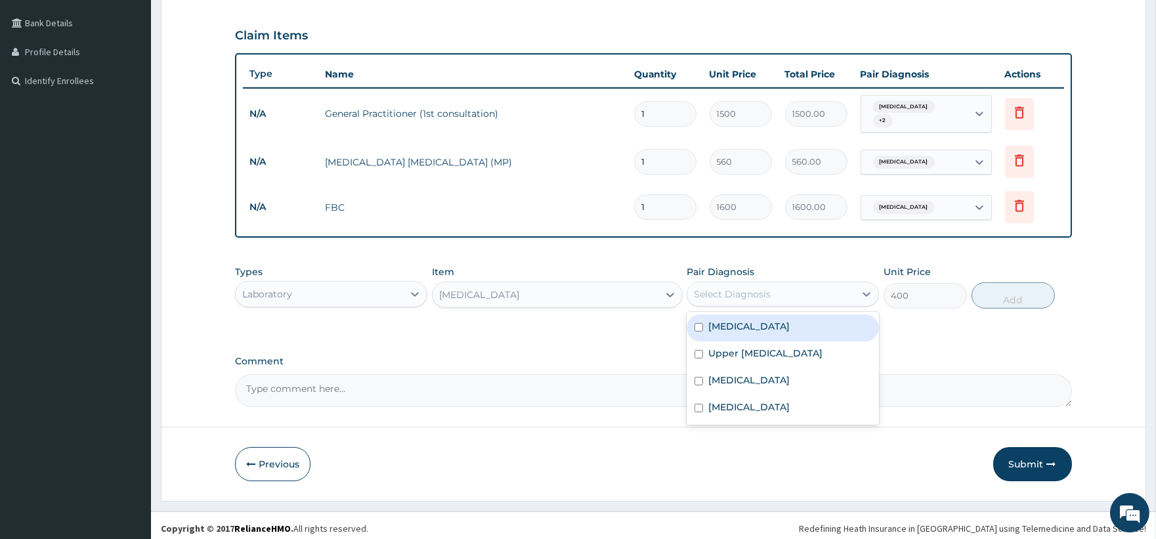
click at [721, 289] on div "Select Diagnosis" at bounding box center [732, 294] width 77 height 13
click at [746, 347] on label "Upper urinary tract infection" at bounding box center [765, 353] width 114 height 13
checkbox input "true"
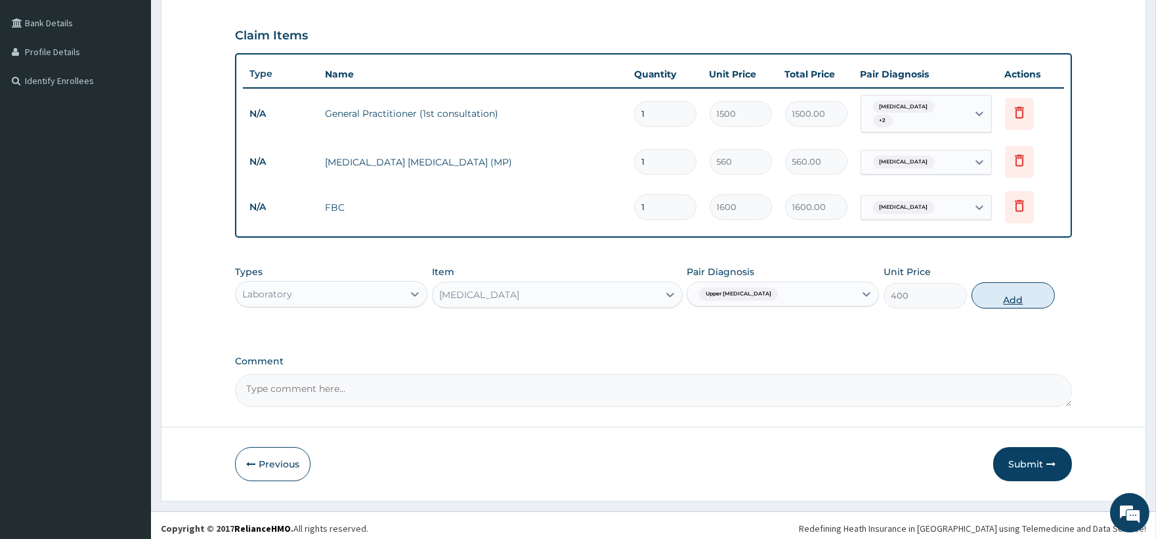
click at [1033, 294] on button "Add" at bounding box center [1013, 295] width 83 height 26
type input "0"
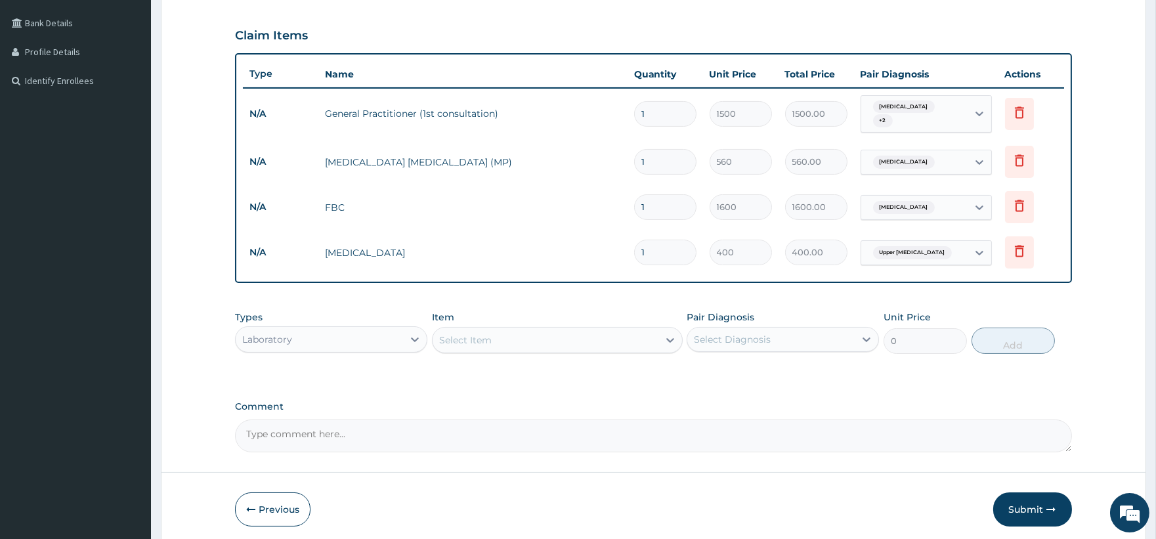
scroll to position [339, 0]
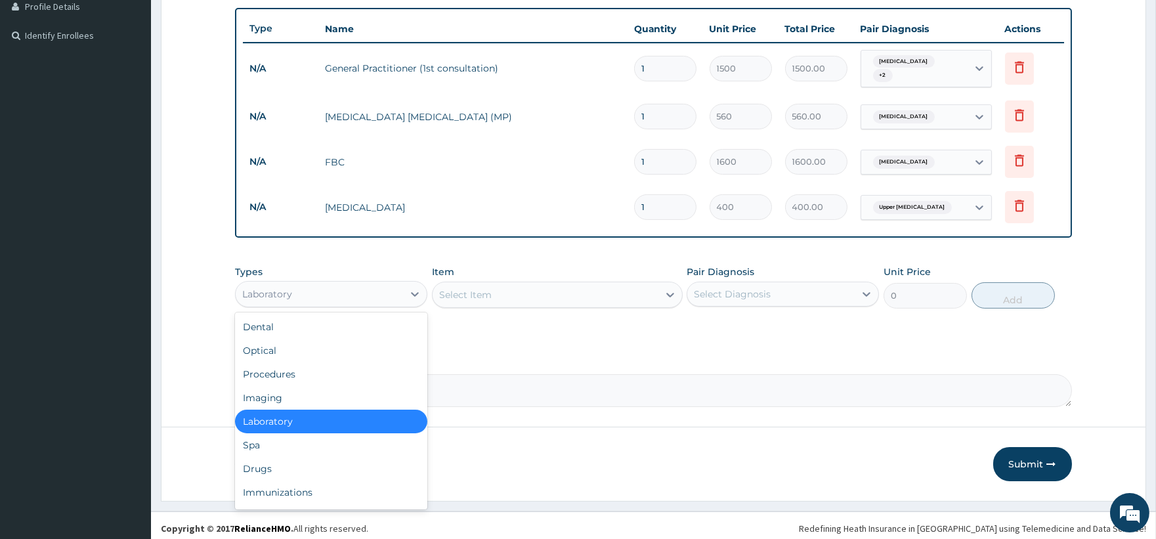
drag, startPoint x: 409, startPoint y: 295, endPoint x: 392, endPoint y: 297, distance: 17.2
click at [408, 295] on div at bounding box center [415, 294] width 24 height 24
click at [286, 462] on div "Drugs" at bounding box center [331, 469] width 192 height 24
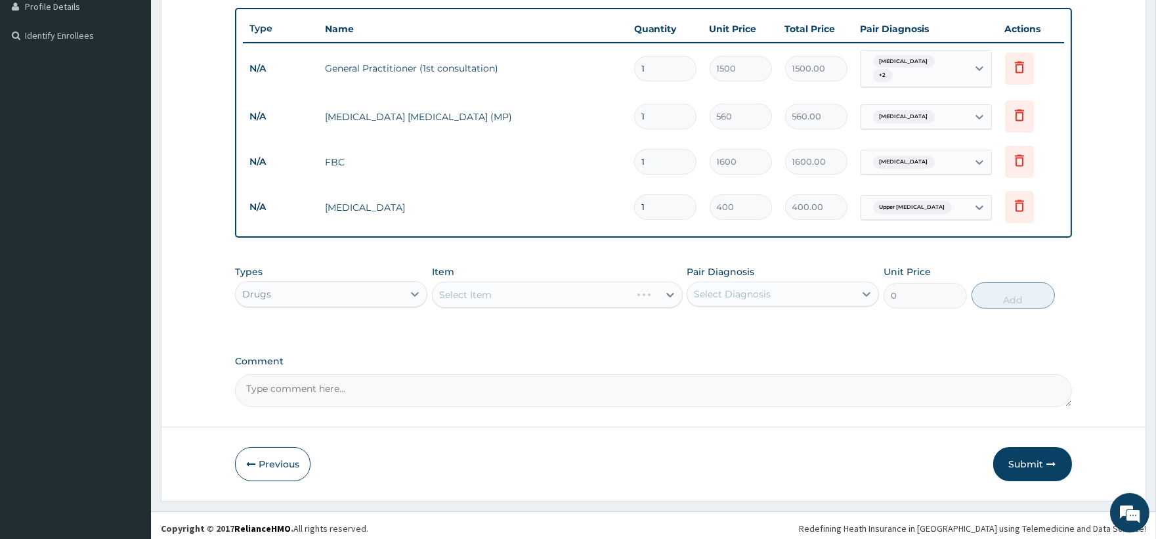
click at [500, 289] on div "Select Item" at bounding box center [557, 295] width 251 height 26
click at [578, 289] on div "Select Item" at bounding box center [546, 294] width 226 height 21
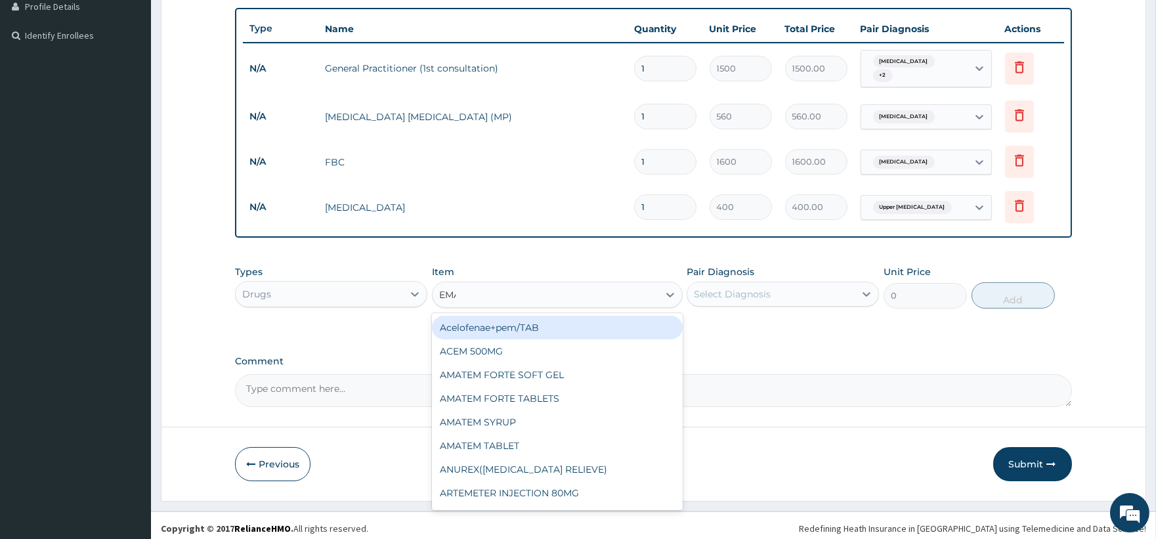
type input "EMAL"
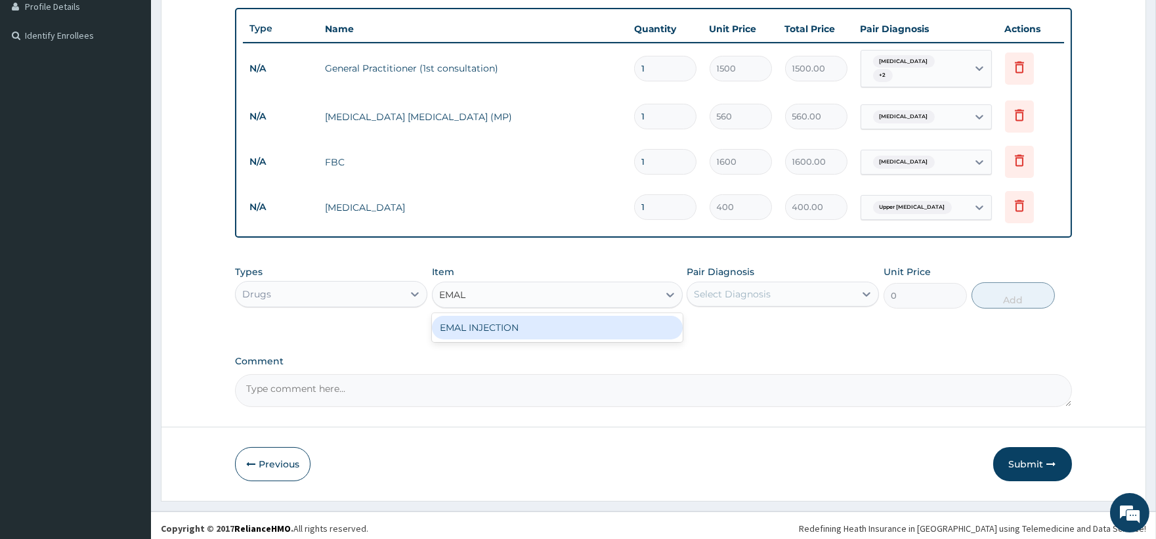
type input "708.75"
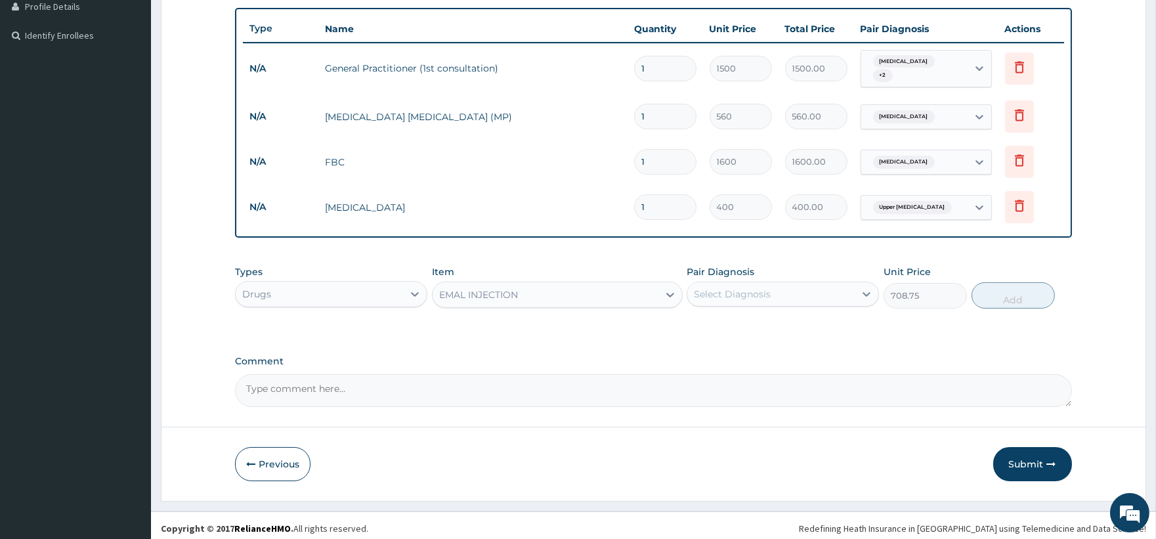
click at [779, 287] on div "Select Diagnosis" at bounding box center [770, 294] width 167 height 21
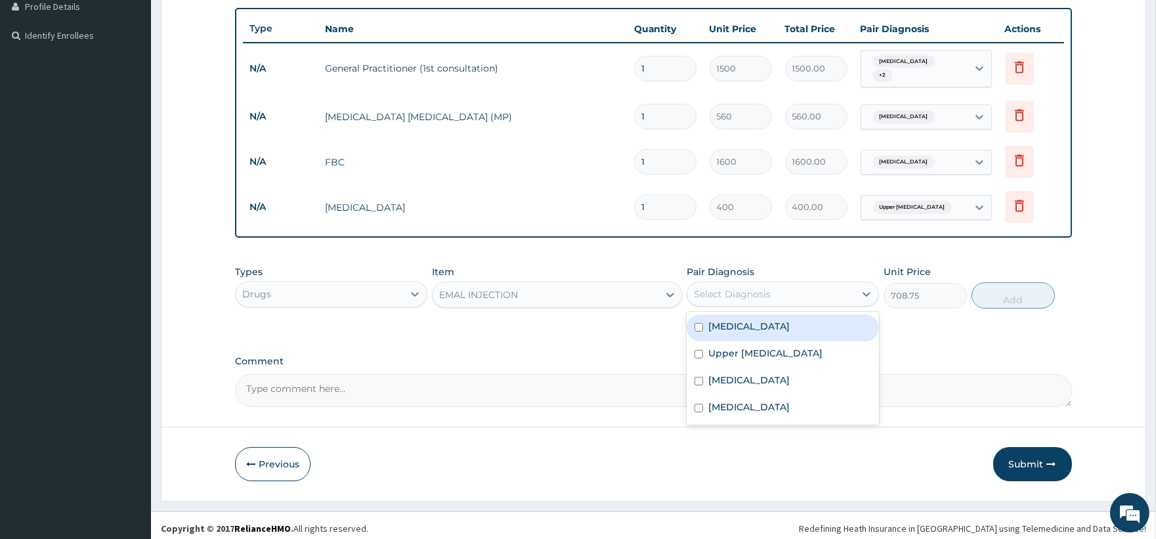
click at [752, 320] on div "Malaria" at bounding box center [783, 327] width 192 height 27
checkbox input "true"
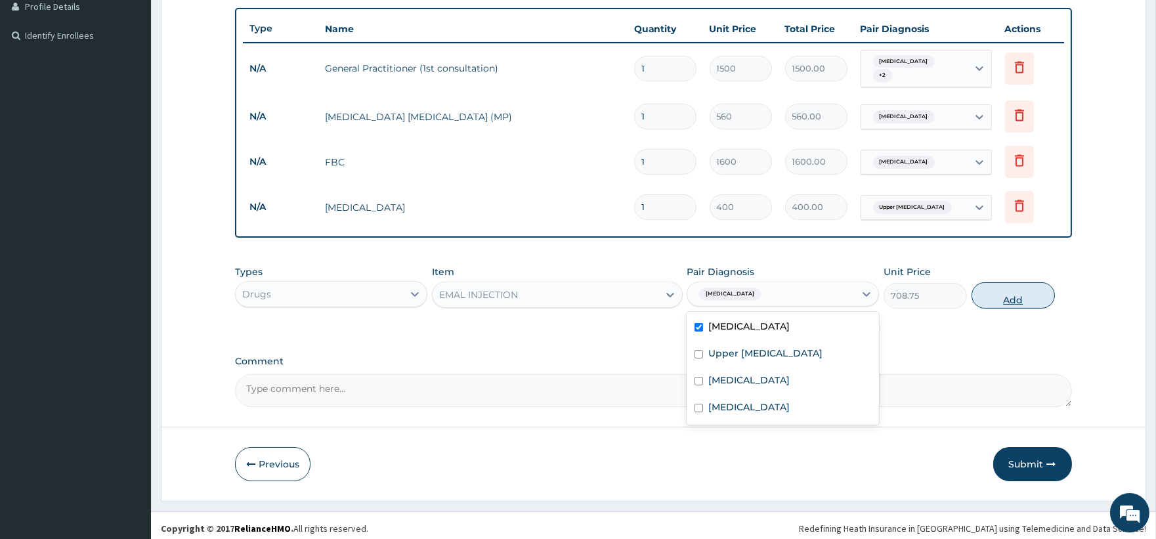
click at [1018, 291] on button "Add" at bounding box center [1013, 295] width 83 height 26
type input "0"
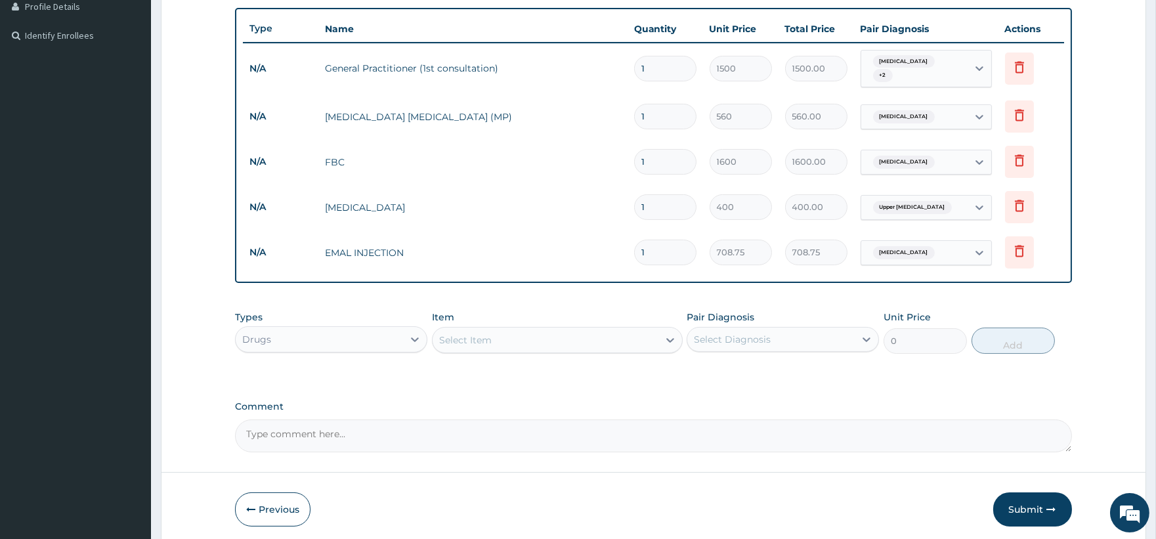
drag, startPoint x: 667, startPoint y: 248, endPoint x: 627, endPoint y: 254, distance: 40.6
click at [628, 254] on td "1" at bounding box center [666, 252] width 76 height 39
type input "3"
type input "2126.25"
type input "3"
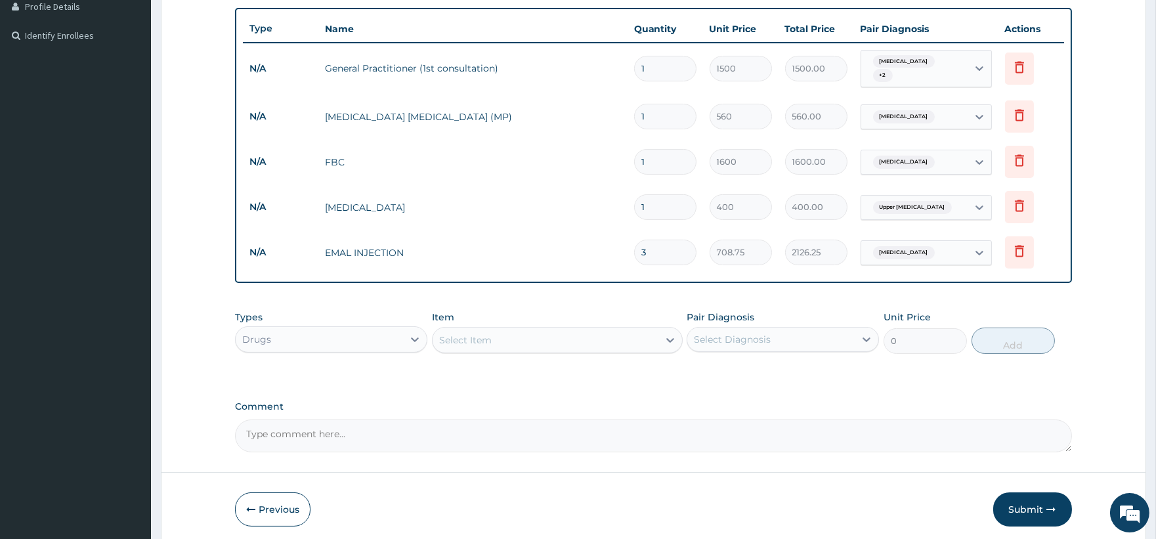
click at [527, 345] on div "Select Item" at bounding box center [557, 340] width 251 height 26
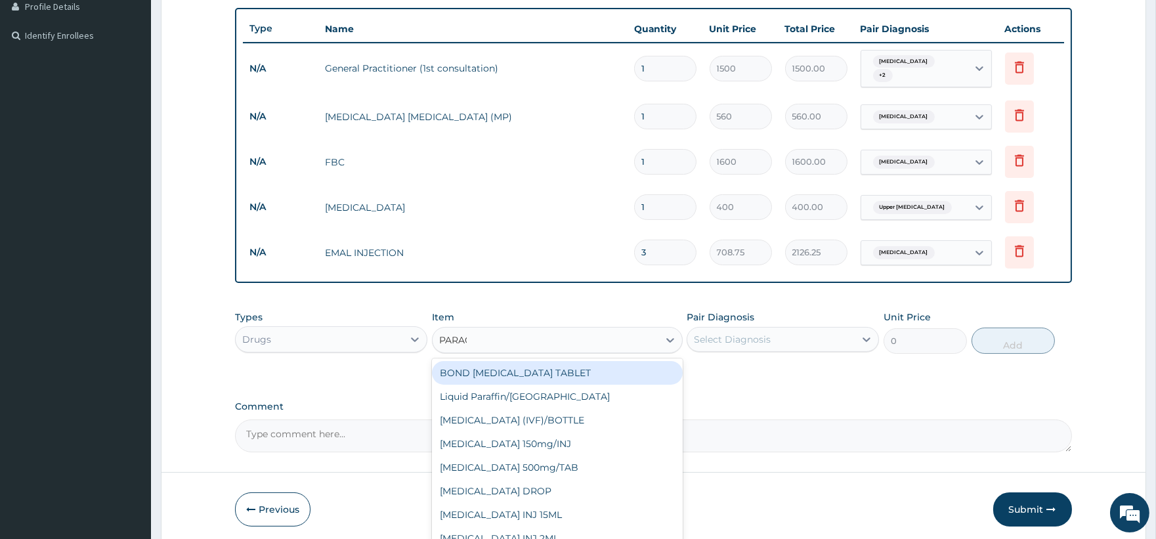
type input "PARACE"
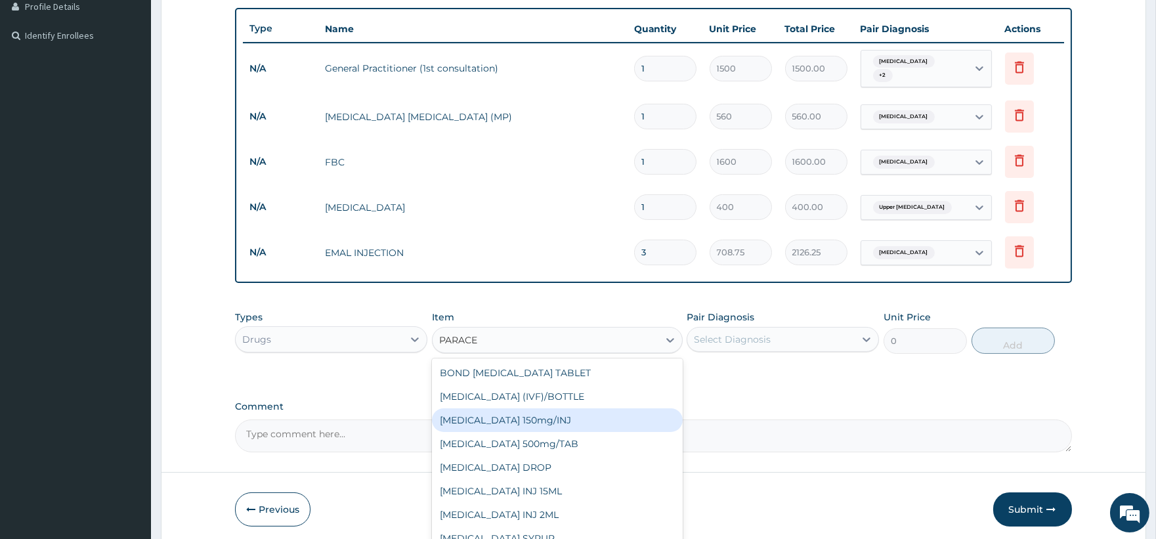
click at [536, 416] on div "Paracetamol 150mg/INJ" at bounding box center [557, 420] width 251 height 24
type input "31.5"
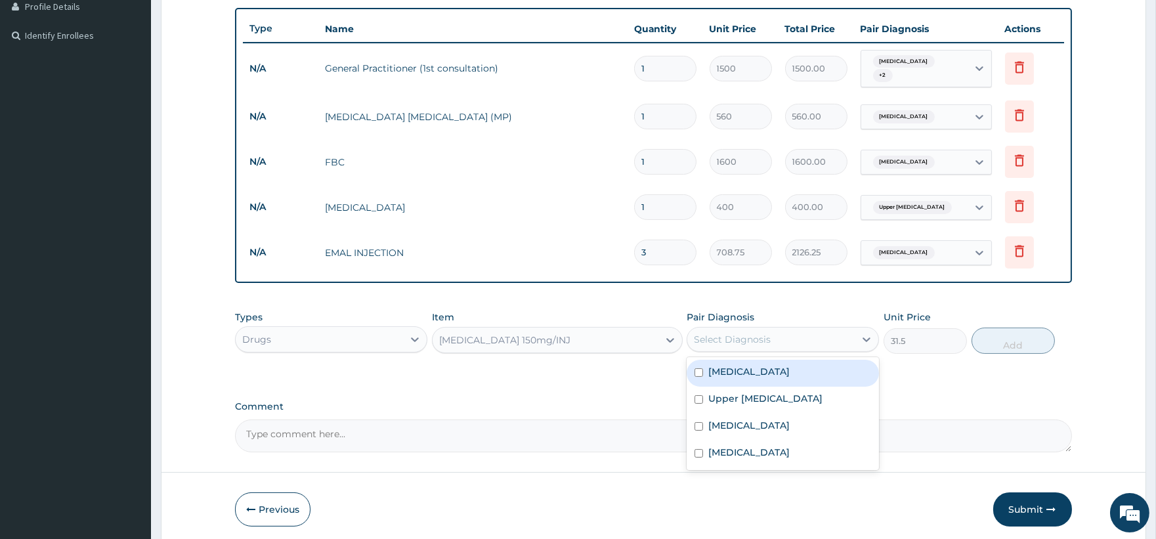
click at [752, 339] on div "Select Diagnosis" at bounding box center [732, 339] width 77 height 13
click at [739, 365] on label "Malaria" at bounding box center [748, 371] width 81 height 13
checkbox input "true"
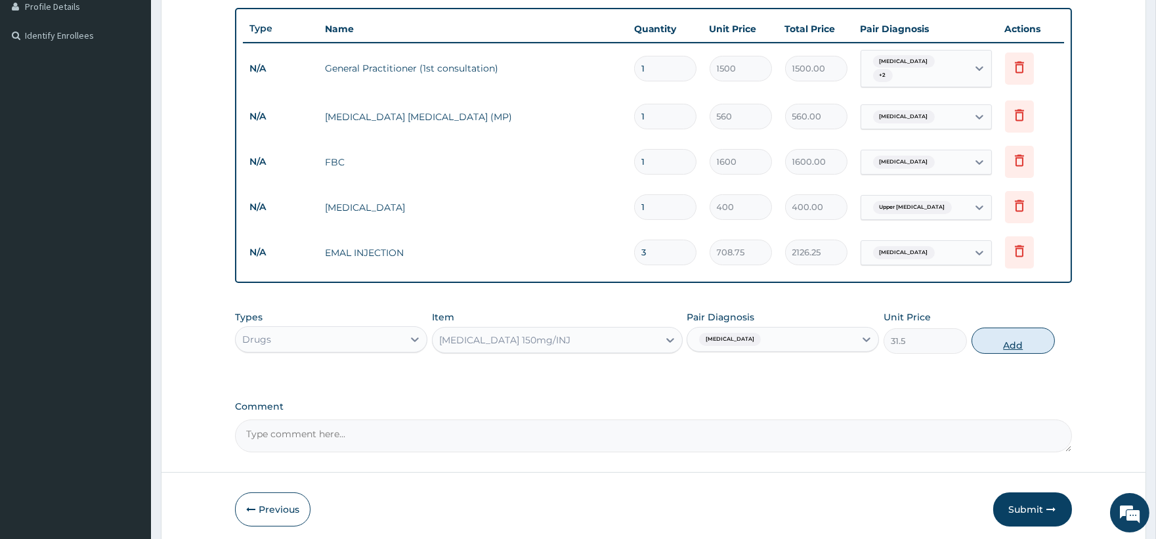
click at [1012, 345] on button "Add" at bounding box center [1013, 341] width 83 height 26
type input "0"
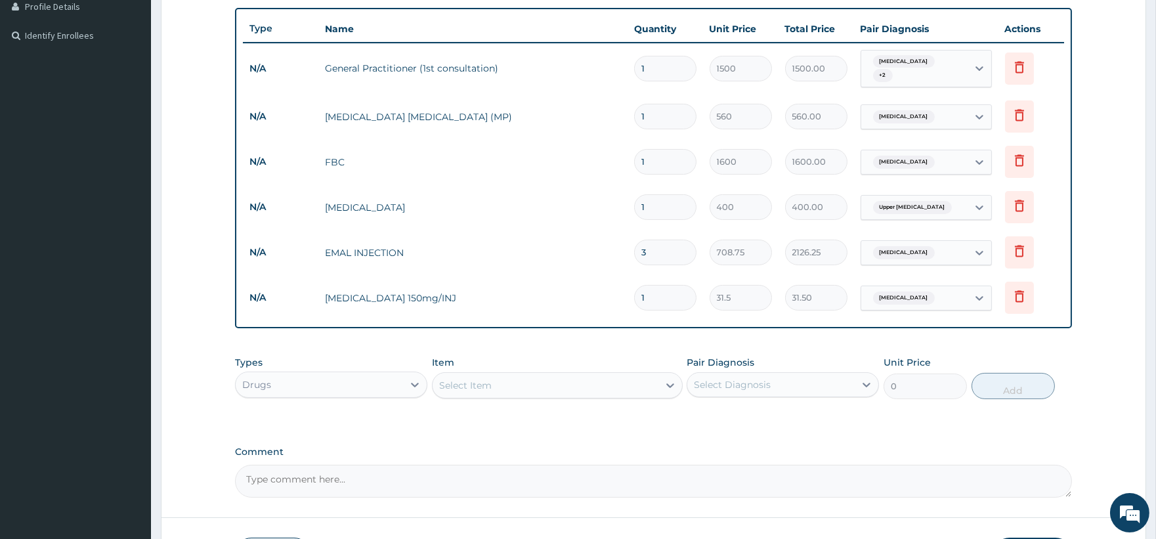
type input "0.00"
type input "4"
type input "126.00"
type input "4"
click at [475, 384] on div "Select Item" at bounding box center [465, 385] width 53 height 13
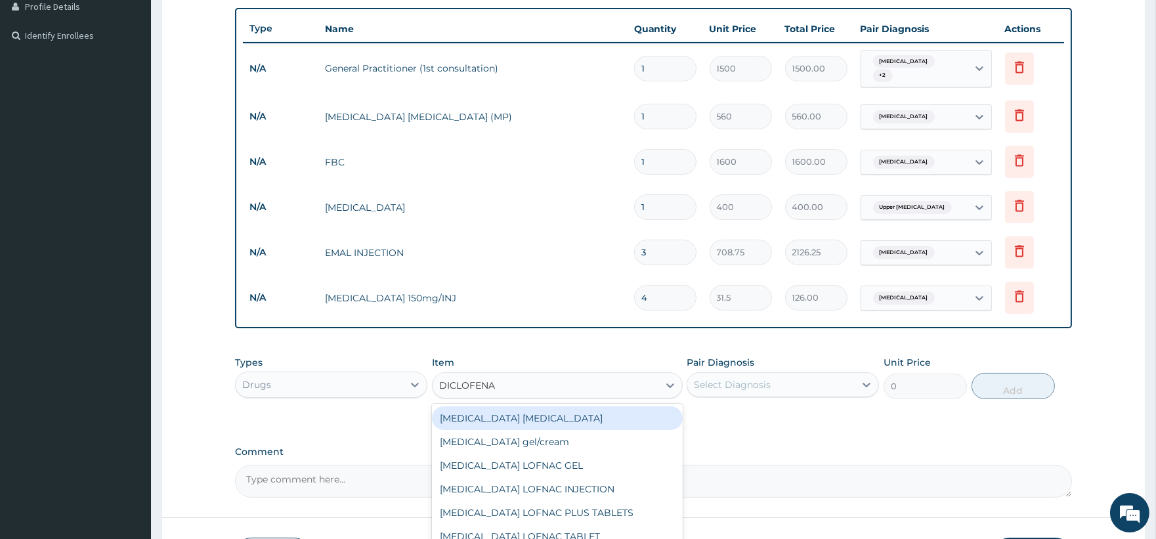
type input "DICLOFENAC"
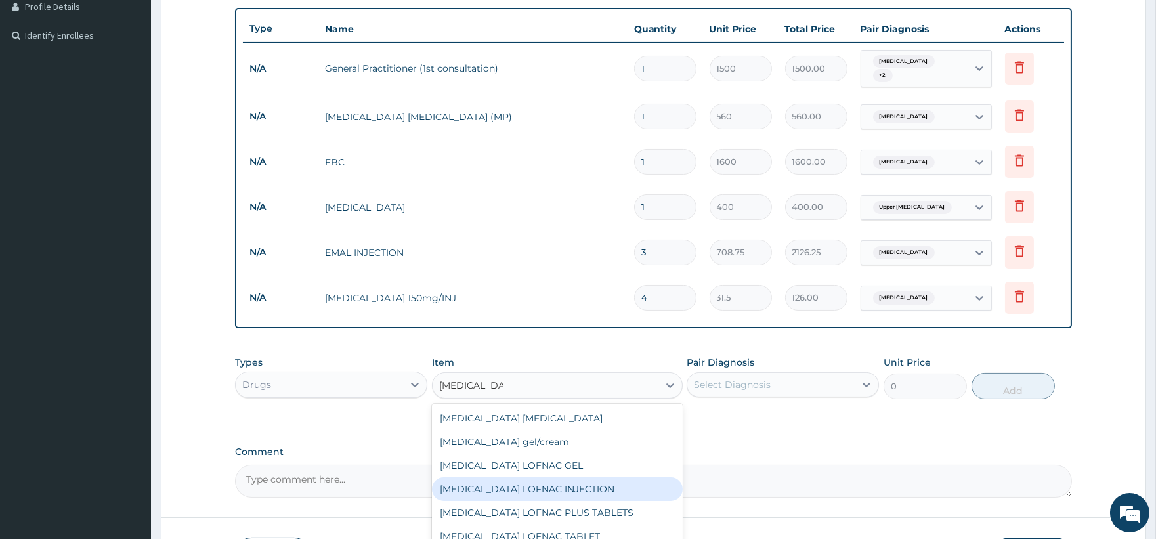
click at [519, 486] on div "Diclofenac LOFNAC INJECTION" at bounding box center [557, 489] width 251 height 24
type input "52.5"
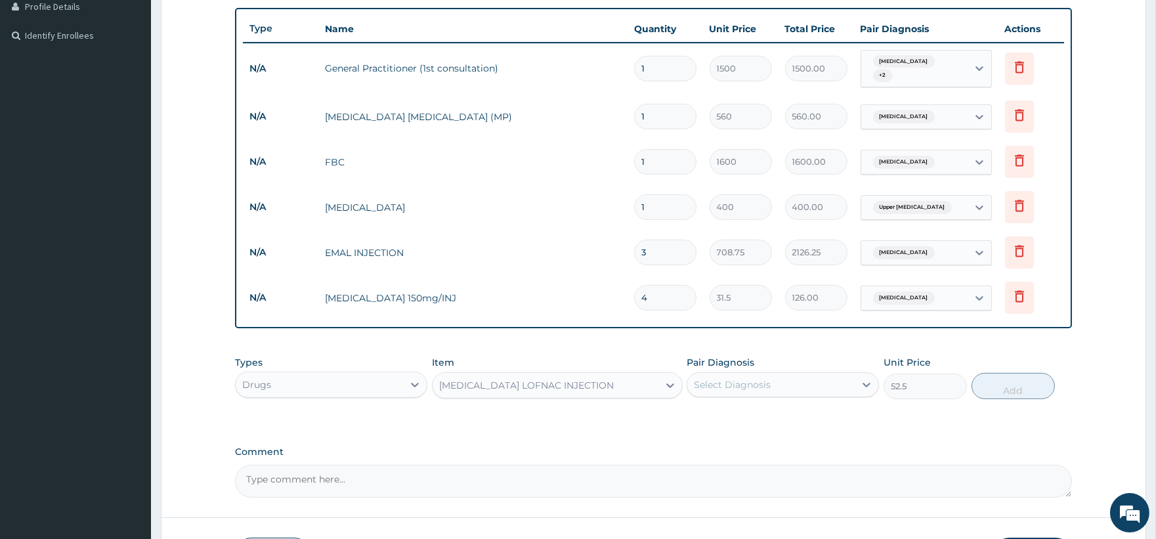
click at [787, 386] on div "Select Diagnosis" at bounding box center [770, 384] width 167 height 21
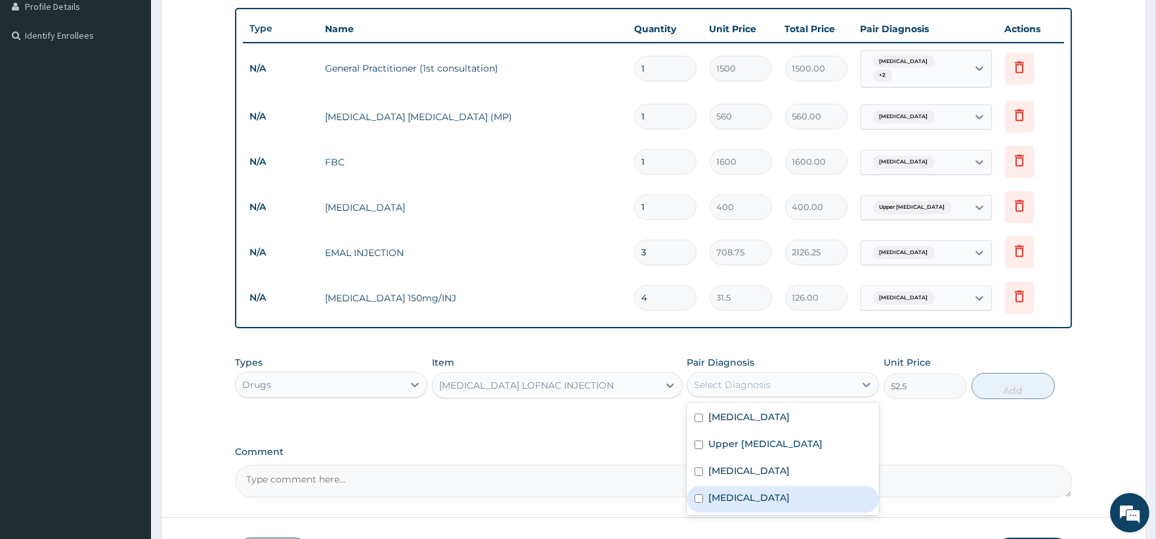
click at [766, 488] on div "Sepsis" at bounding box center [783, 499] width 192 height 27
checkbox input "true"
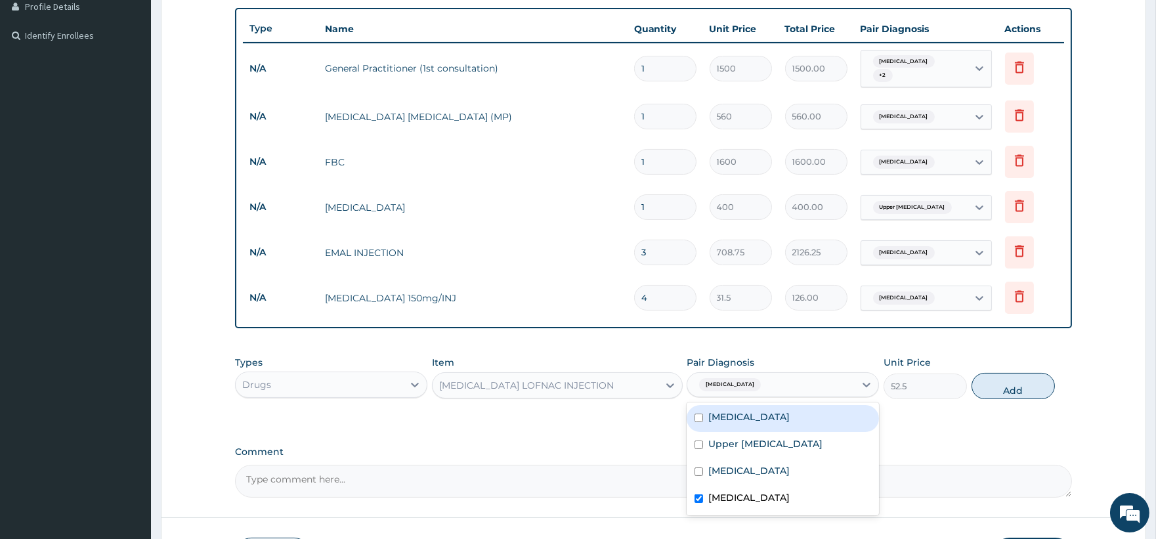
click at [790, 409] on div "Malaria" at bounding box center [783, 418] width 192 height 27
checkbox input "true"
click at [1016, 384] on button "Add" at bounding box center [1013, 386] width 83 height 26
type input "0"
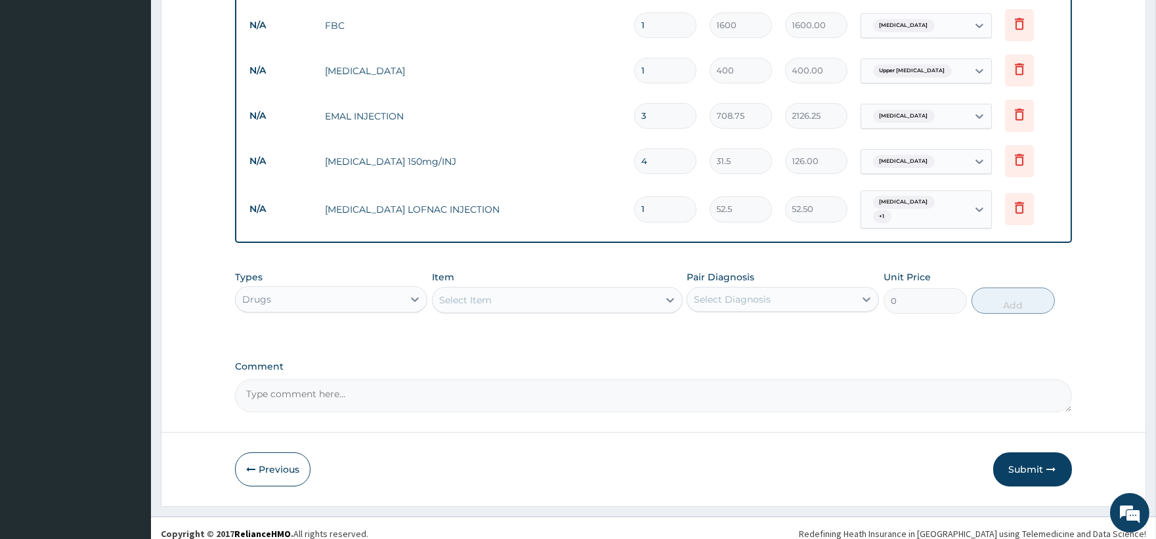
scroll to position [476, 0]
click at [477, 293] on div "Select Item" at bounding box center [465, 299] width 53 height 13
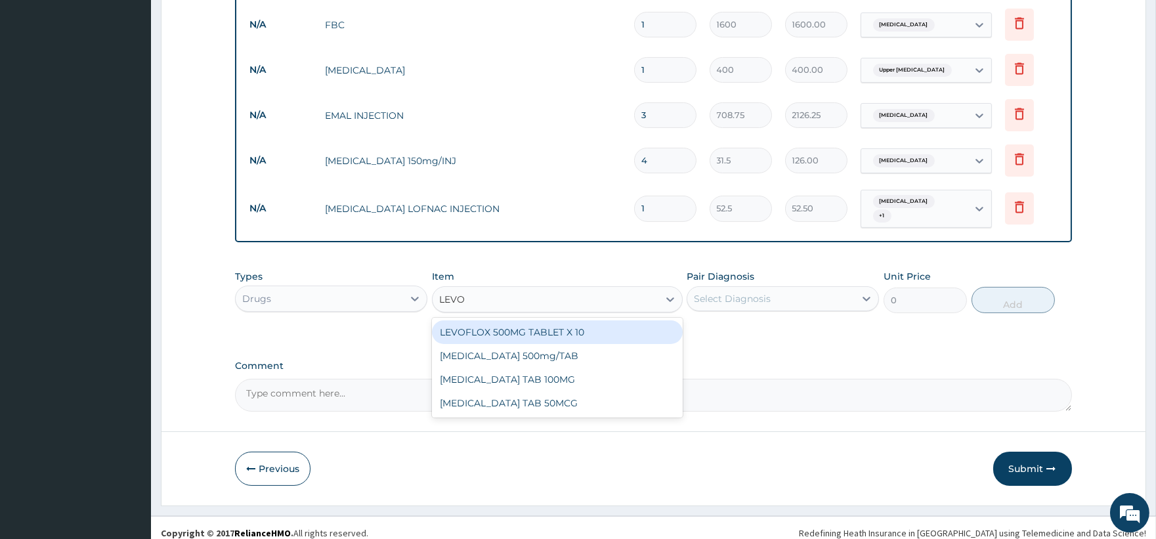
type input "LEVOF"
type input "84"
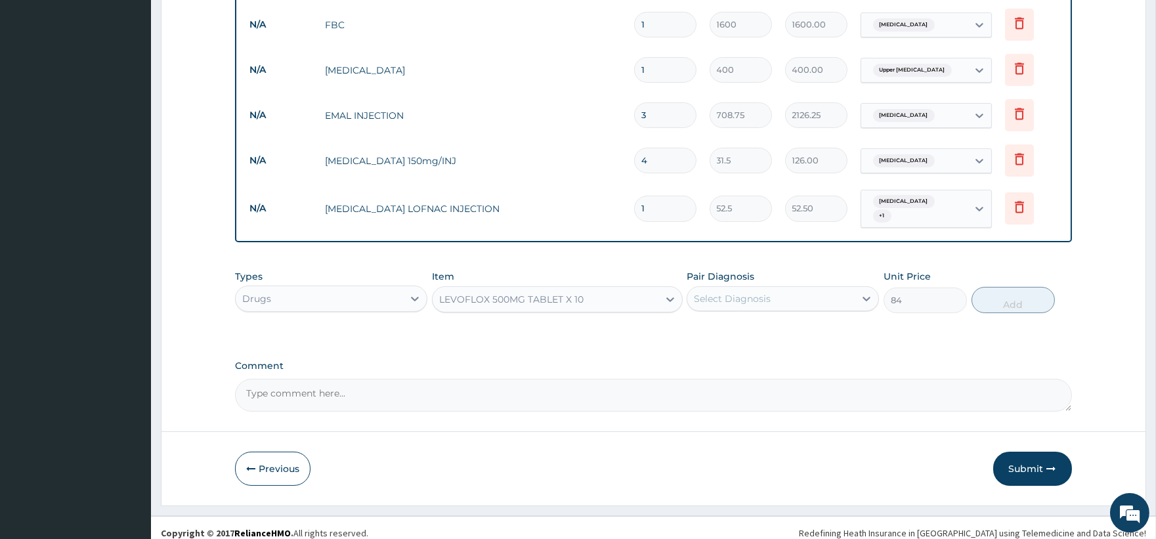
click at [773, 288] on div "Select Diagnosis" at bounding box center [770, 298] width 167 height 21
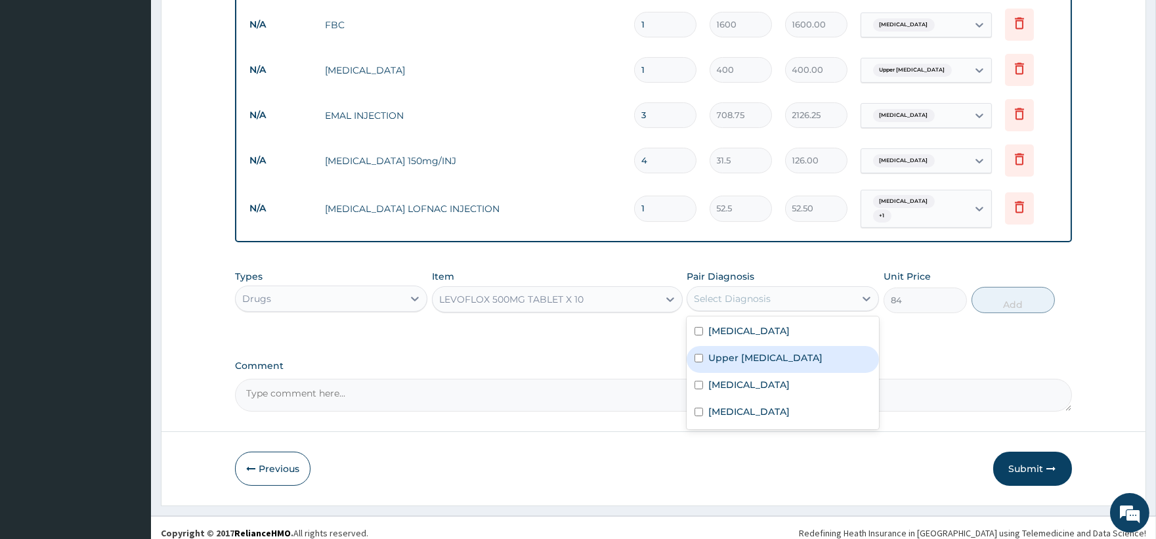
click at [760, 351] on label "Upper urinary tract infection" at bounding box center [765, 357] width 114 height 13
checkbox input "true"
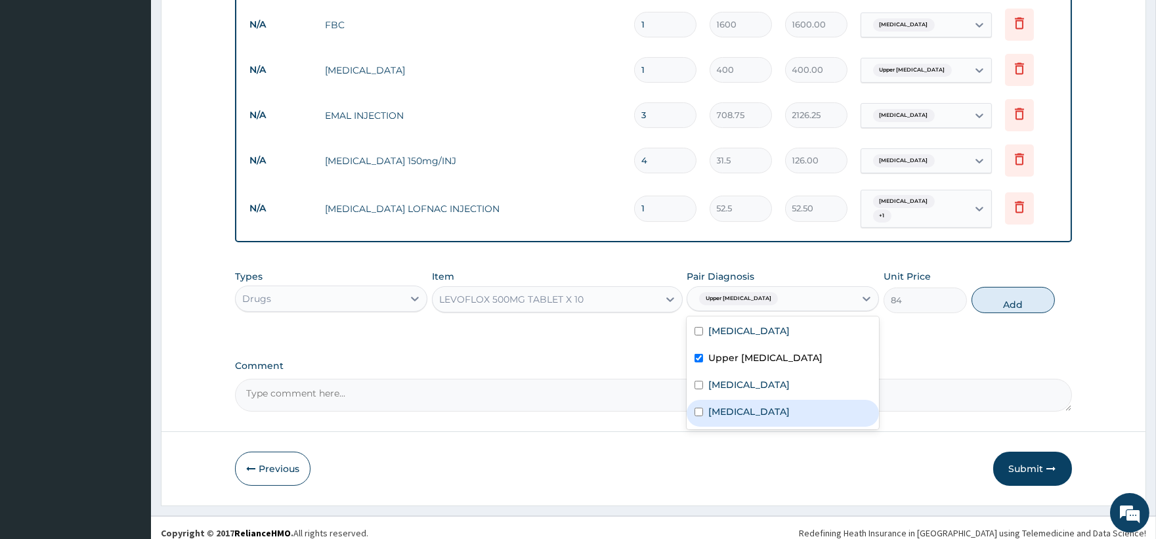
click at [750, 403] on div "Sepsis" at bounding box center [783, 413] width 192 height 27
checkbox input "true"
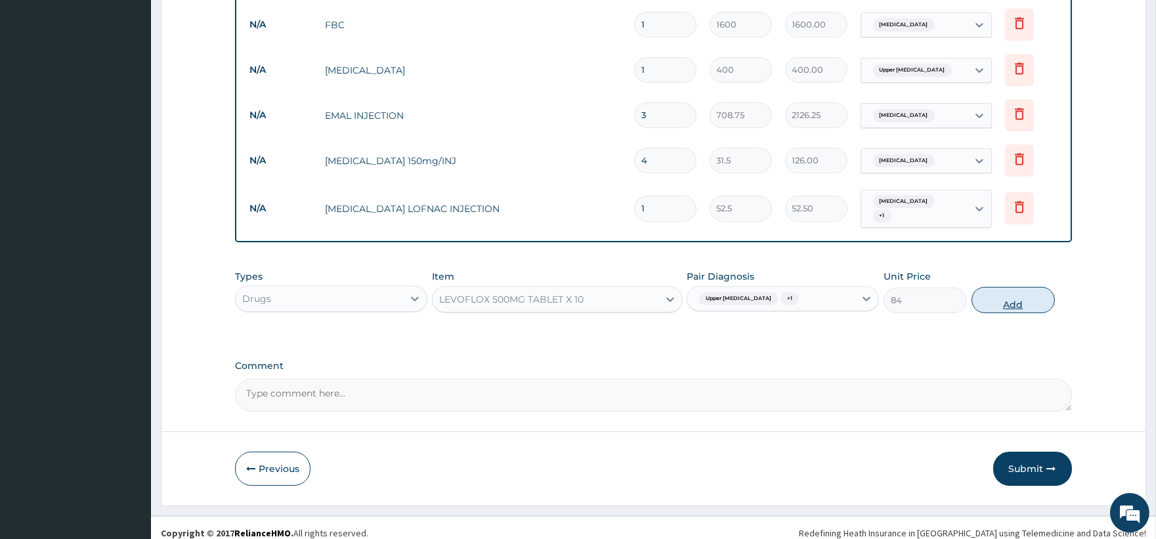
click at [1020, 287] on button "Add" at bounding box center [1013, 300] width 83 height 26
type input "0"
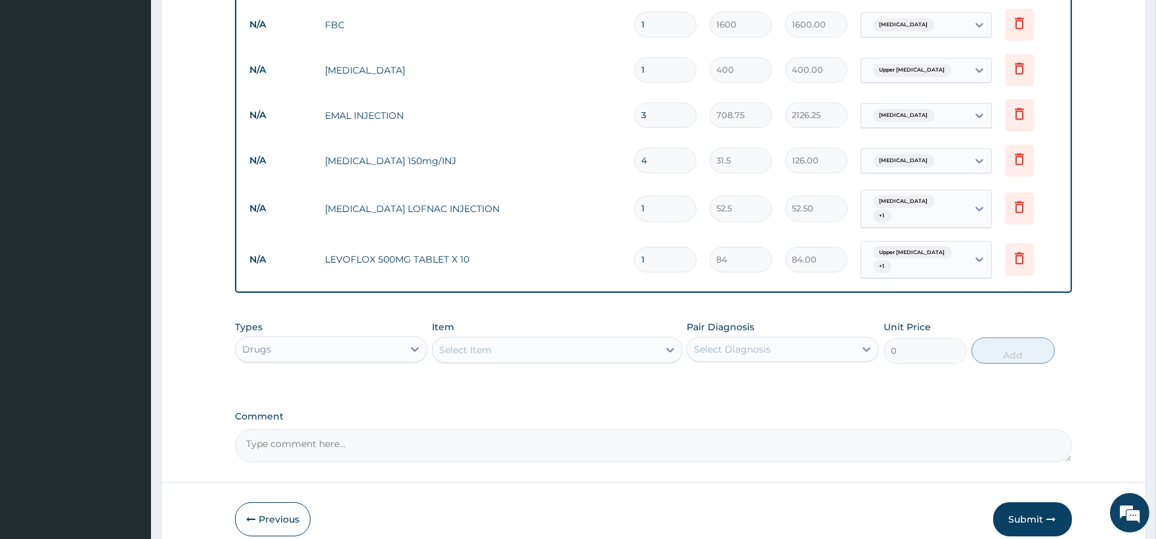
type input "10"
type input "840.00"
type input "10"
click at [473, 343] on div "Select Item" at bounding box center [465, 349] width 53 height 13
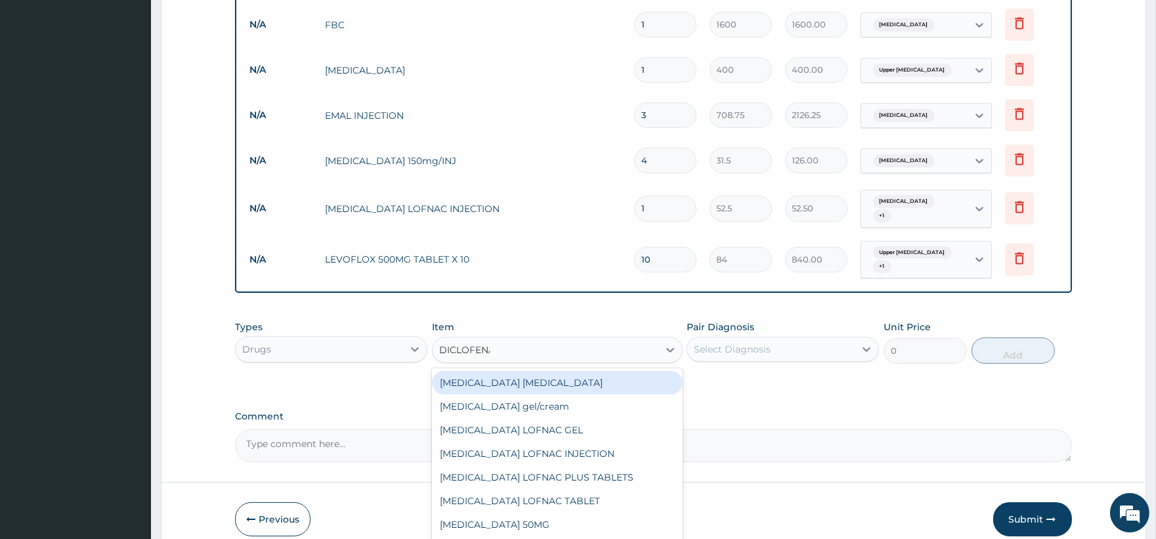
type input "DICLOFENAC"
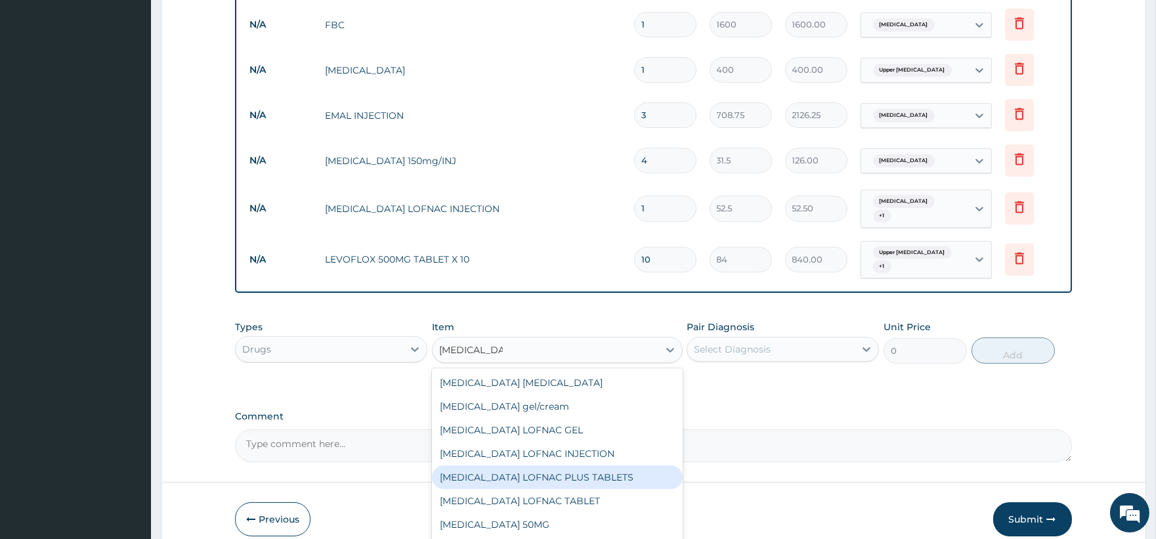
click at [576, 467] on div "Diclofenac LOFNAC PLUS TABLETS" at bounding box center [557, 477] width 251 height 24
type input "78.75"
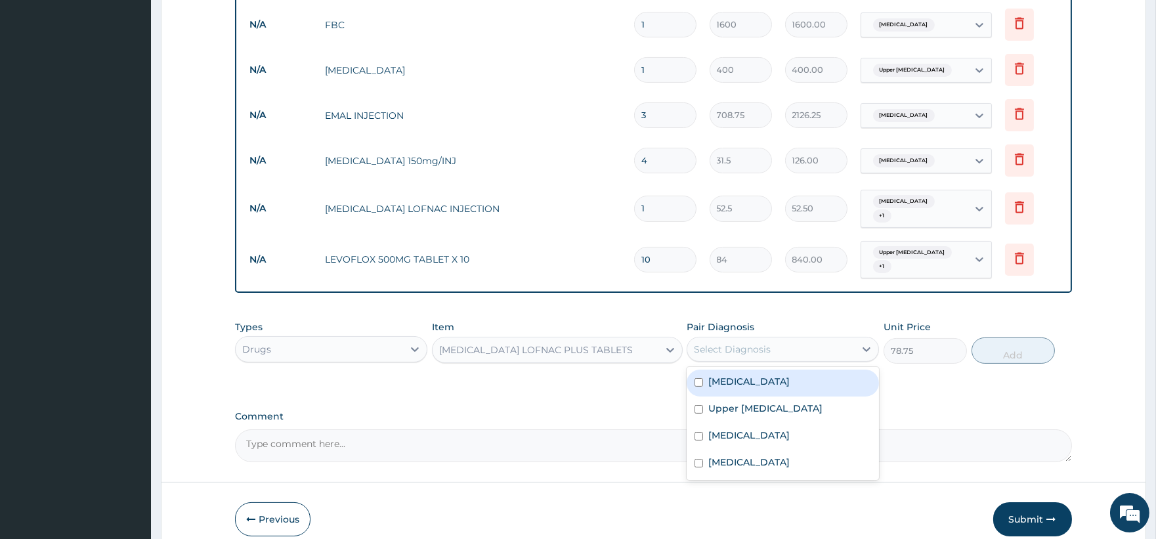
click at [775, 342] on div "Select Diagnosis" at bounding box center [770, 349] width 167 height 21
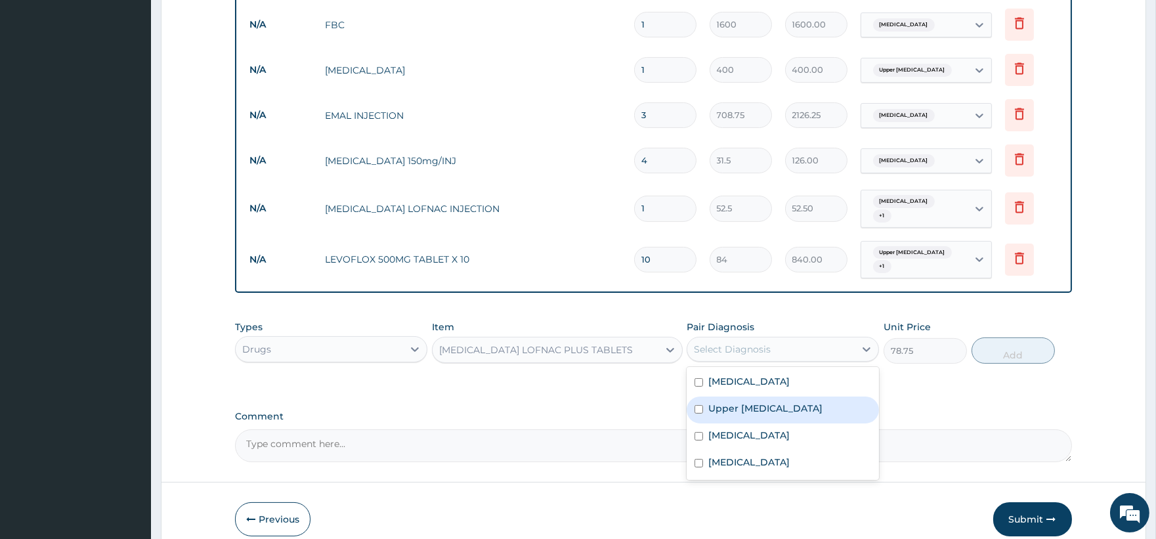
click at [744, 402] on label "Upper urinary tract infection" at bounding box center [765, 408] width 114 height 13
checkbox input "true"
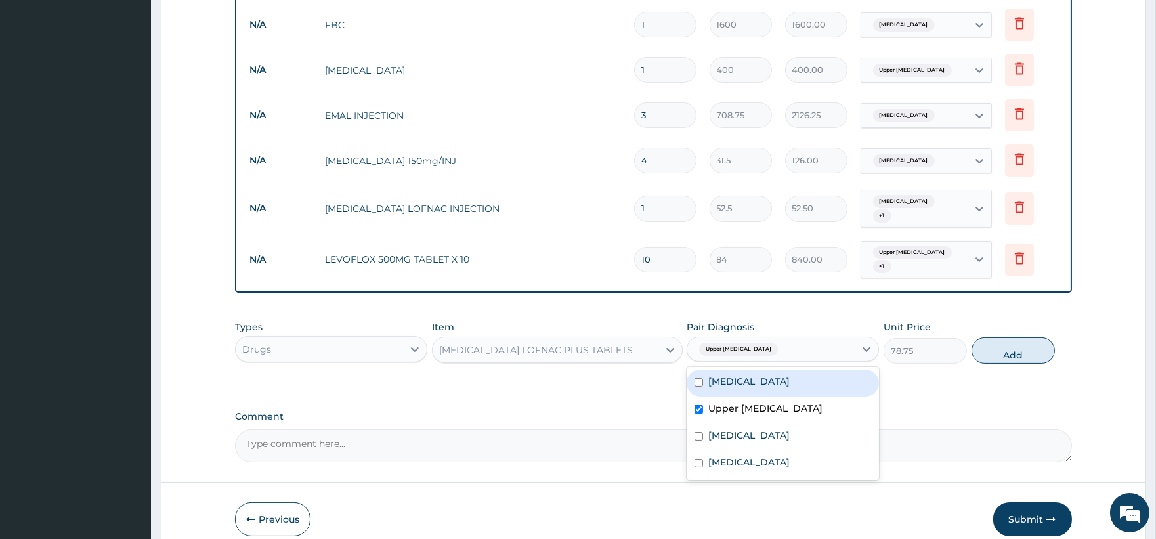
click at [739, 375] on label "Malaria" at bounding box center [748, 381] width 81 height 13
checkbox input "true"
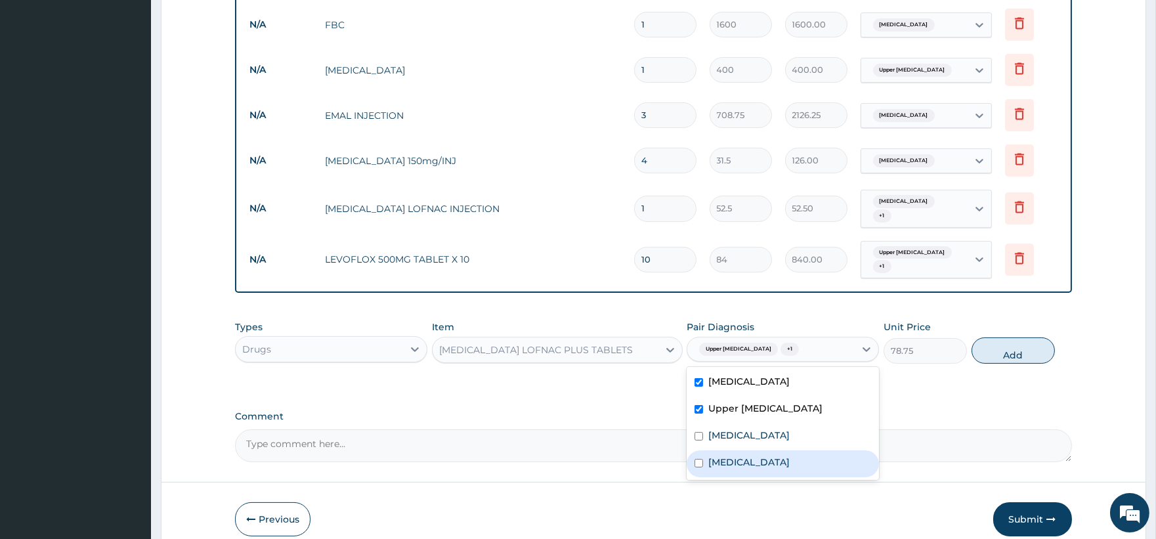
click at [730, 456] on label "Sepsis" at bounding box center [748, 462] width 81 height 13
checkbox input "true"
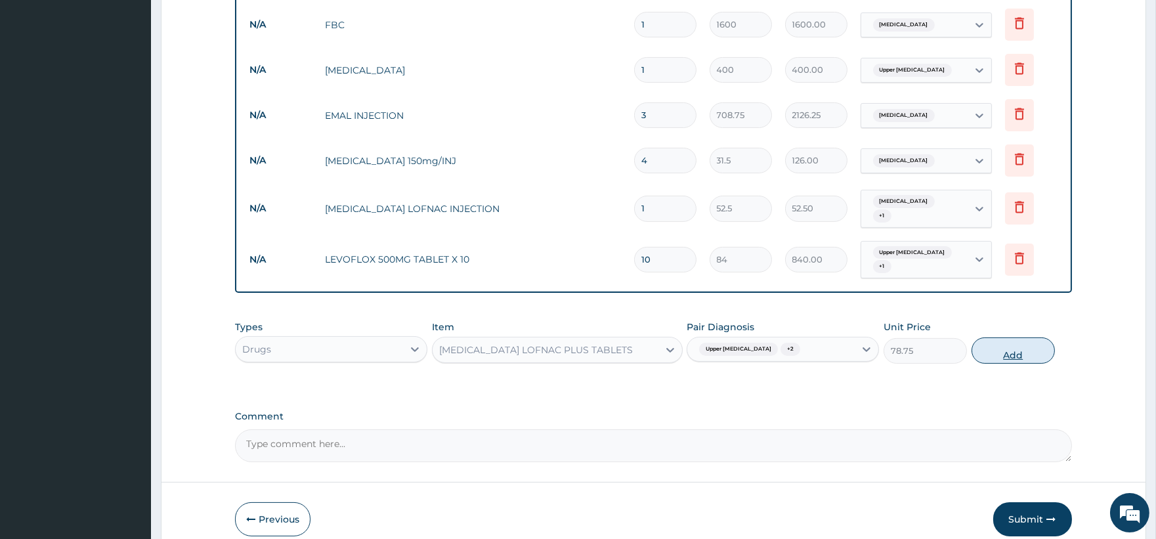
click at [1029, 339] on button "Add" at bounding box center [1013, 350] width 83 height 26
type input "0"
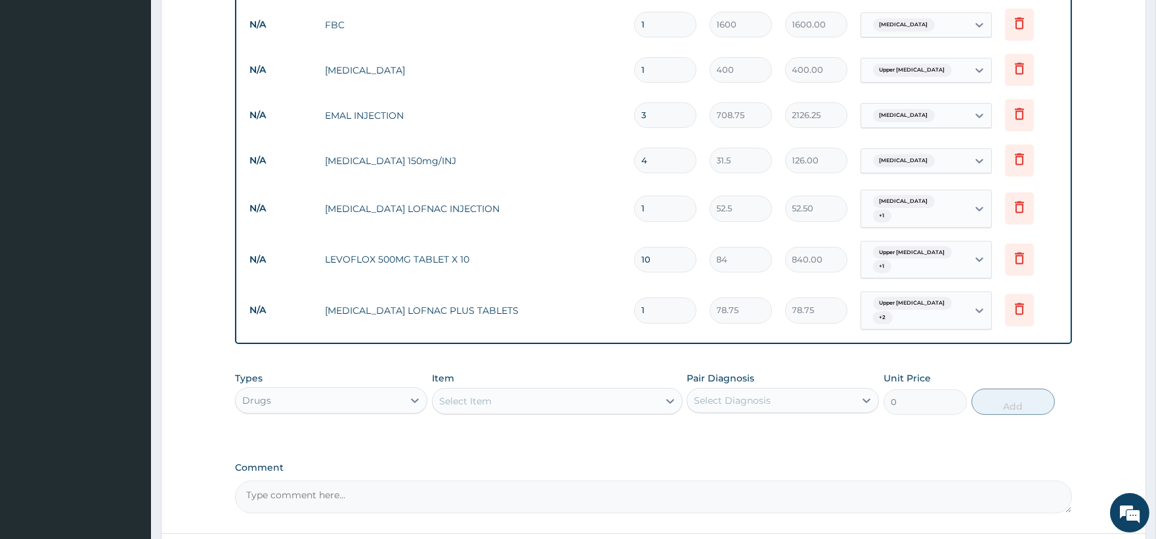
type input "10"
type input "787.50"
type input "10"
click at [460, 395] on div "Select Item" at bounding box center [465, 401] width 53 height 13
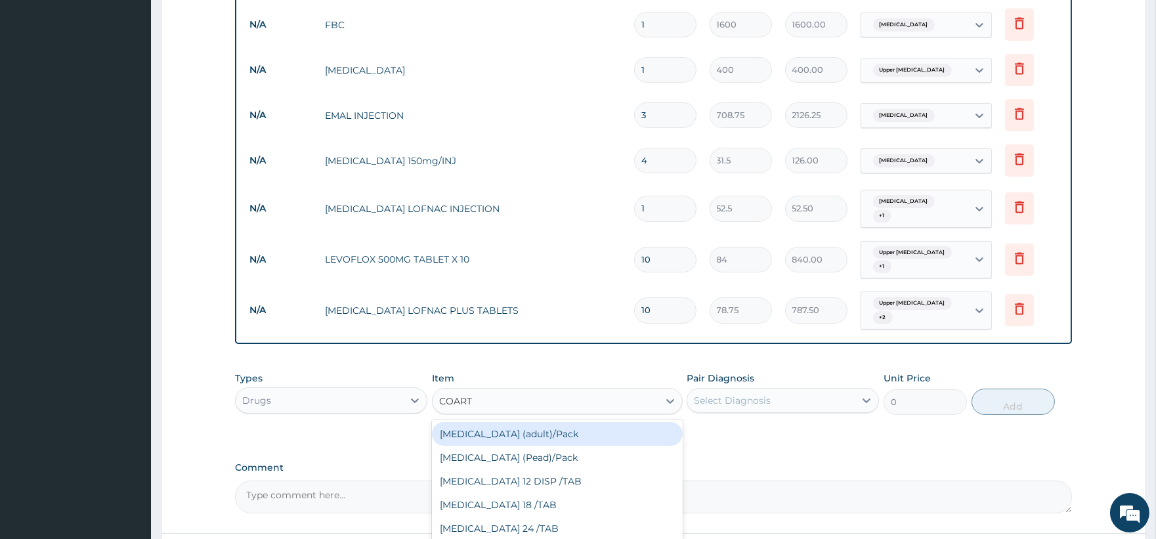
type input "COARTE"
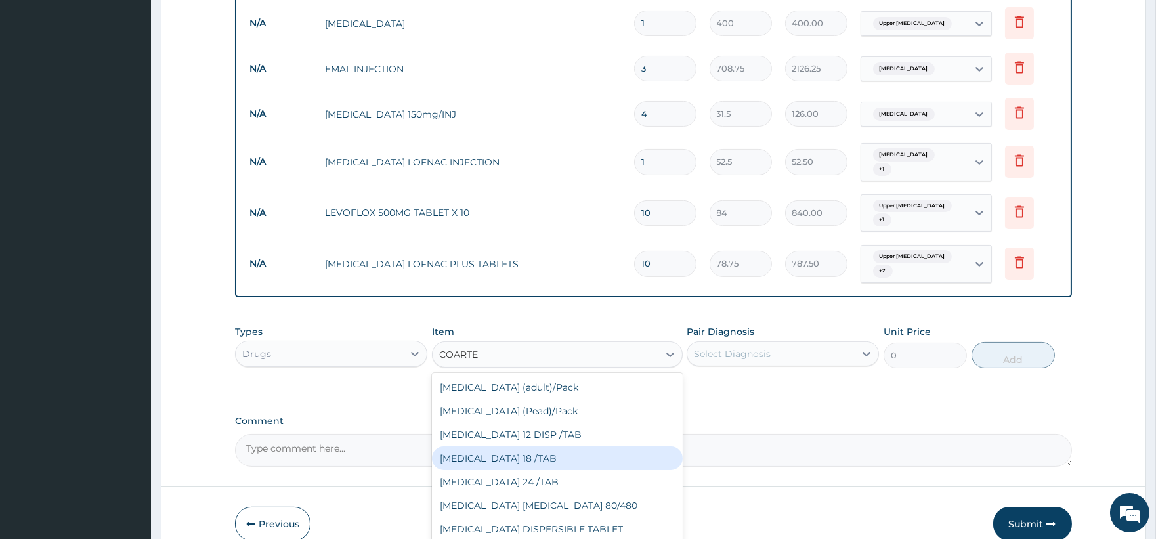
scroll to position [578, 0]
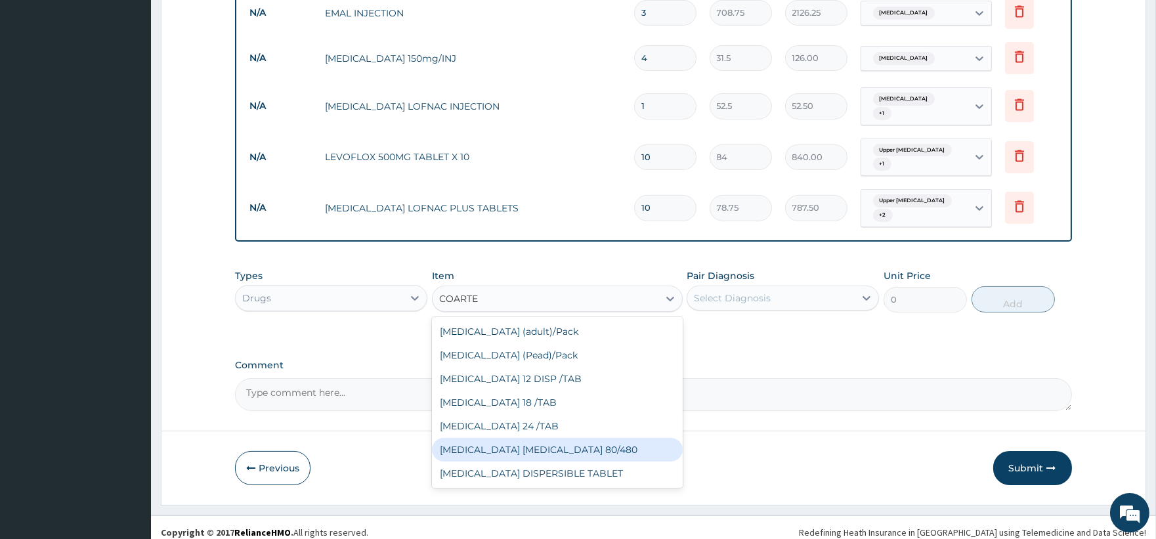
click at [527, 443] on div "COARTEM D TAB 80/480" at bounding box center [557, 450] width 251 height 24
type input "866.25"
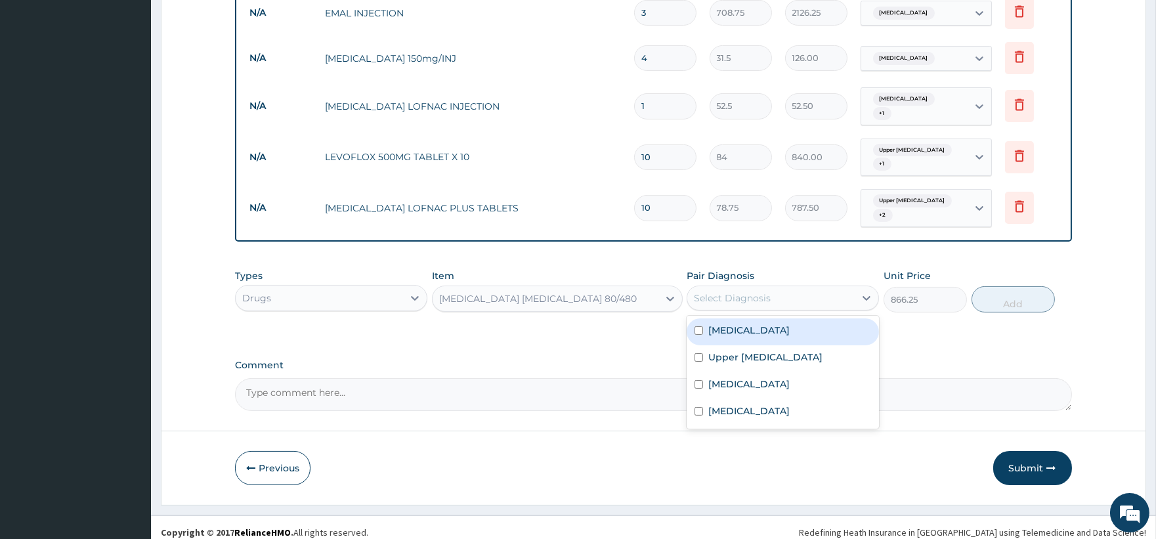
click at [796, 292] on div "Select Diagnosis" at bounding box center [770, 298] width 167 height 21
click at [781, 327] on div "Malaria" at bounding box center [783, 331] width 192 height 27
checkbox input "true"
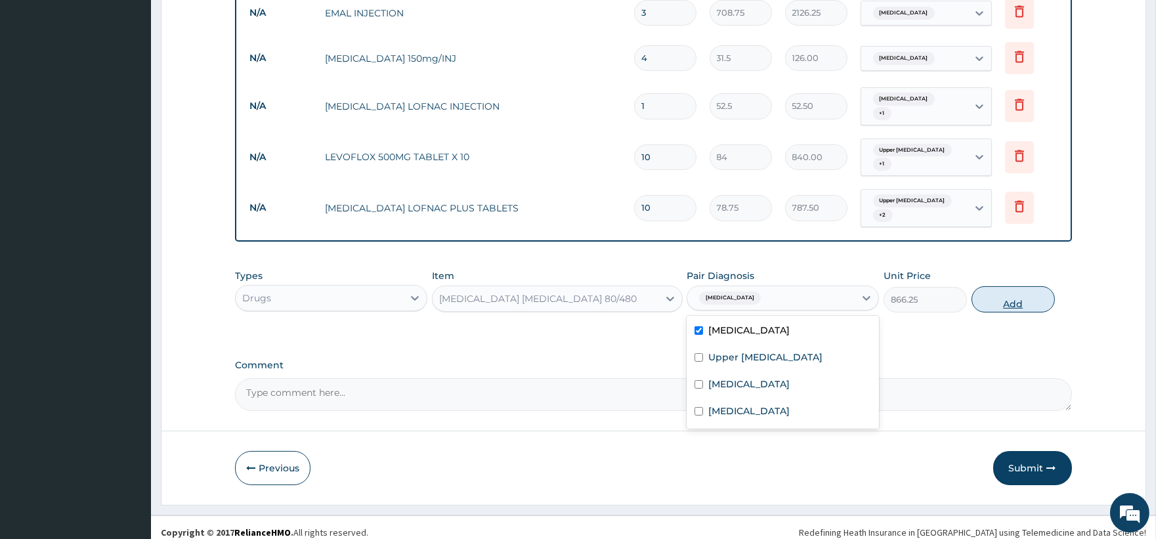
click at [1045, 290] on button "Add" at bounding box center [1013, 299] width 83 height 26
type input "0"
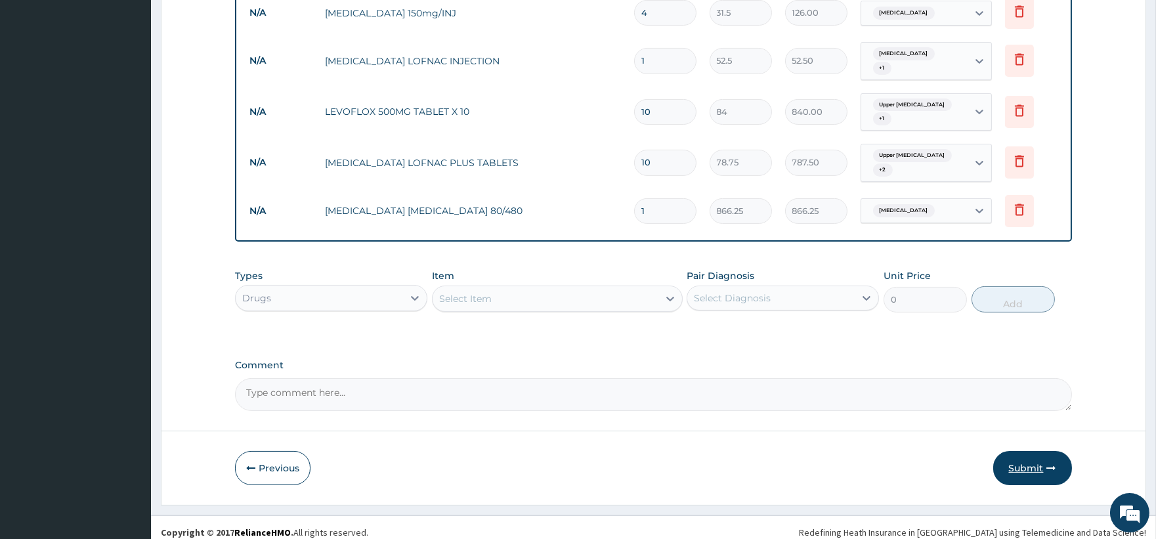
click at [1052, 464] on icon "button" at bounding box center [1051, 468] width 9 height 9
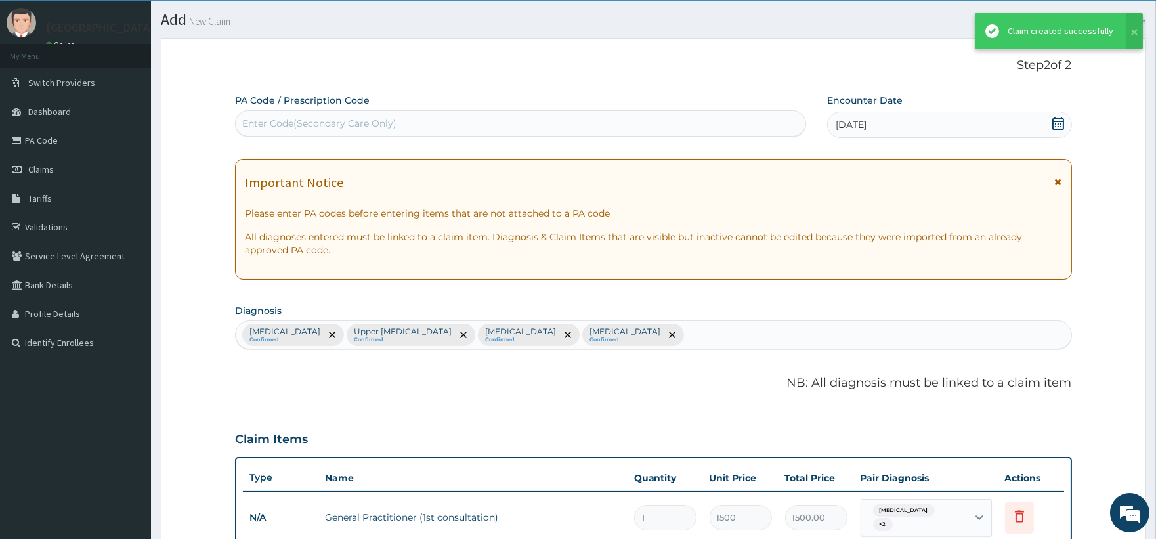
scroll to position [624, 0]
